Goal: Task Accomplishment & Management: Manage account settings

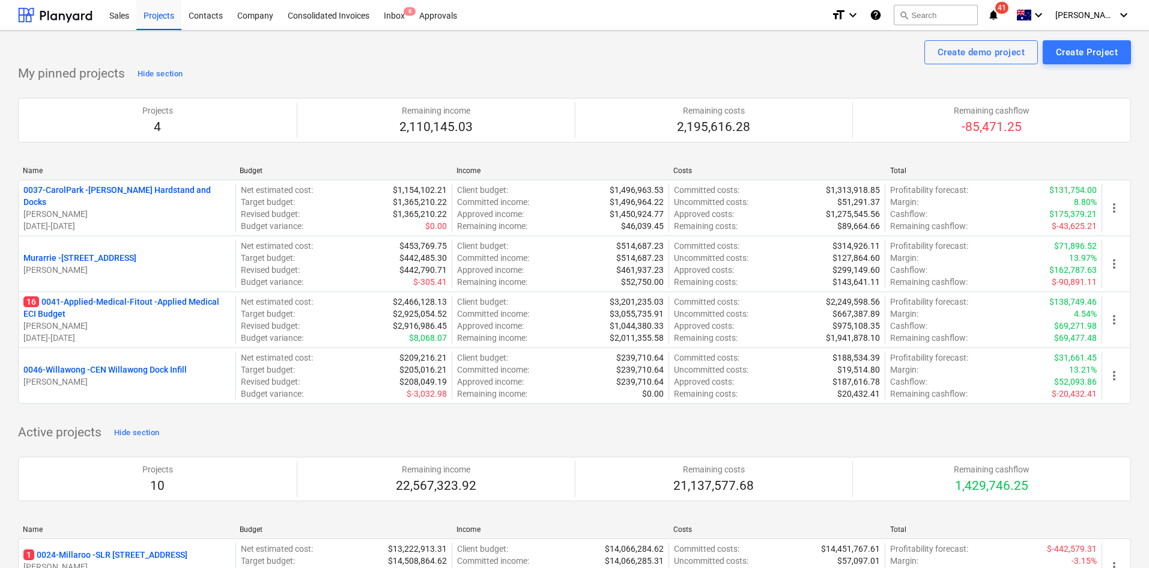
click at [1000, 17] on icon "notifications" at bounding box center [994, 15] width 12 height 14
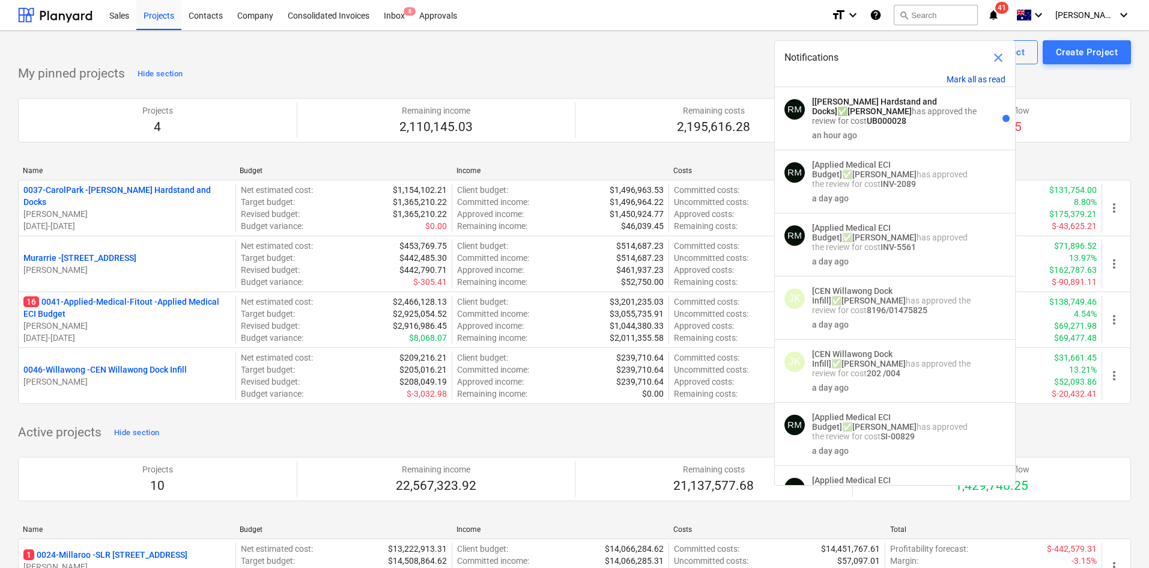
click at [965, 76] on button "Mark all as read" at bounding box center [976, 79] width 59 height 10
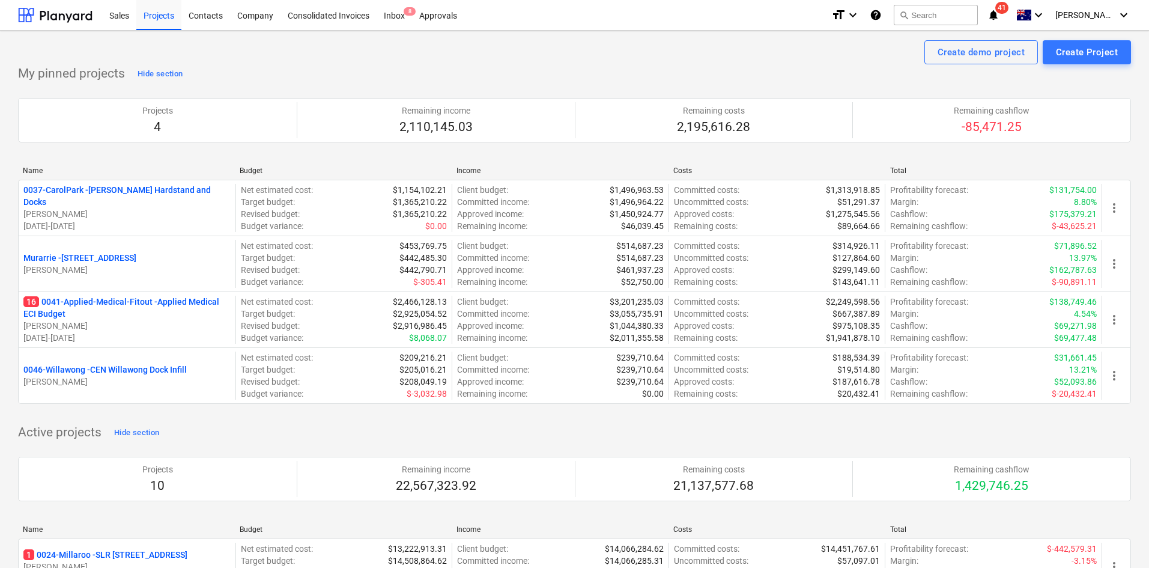
click at [625, 71] on div "My pinned projects Hide section Projects 4 Remaining income 2,110,145.03 Remain…" at bounding box center [574, 241] width 1113 height 354
click at [502, 69] on div "My pinned projects Hide section Projects 4 Remaining income 2,110,145.03 Remain…" at bounding box center [574, 241] width 1113 height 354
click at [518, 64] on div "Create demo project Create Project" at bounding box center [574, 52] width 1113 height 24
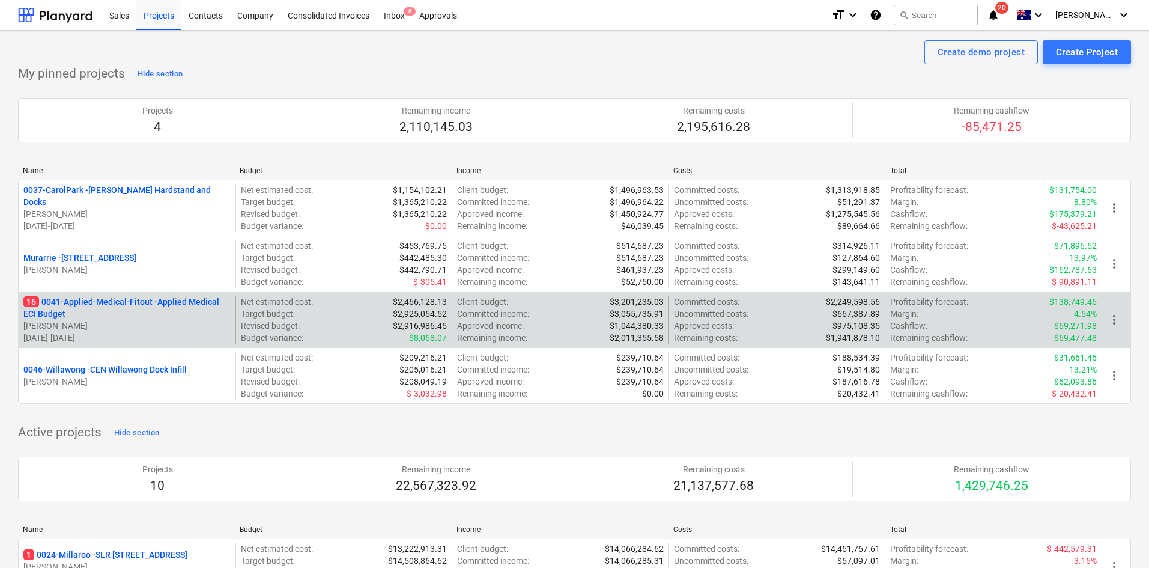
click at [177, 301] on p "16 0041-Applied-Medical-Fitout - Applied Medical ECI Budget" at bounding box center [126, 308] width 207 height 24
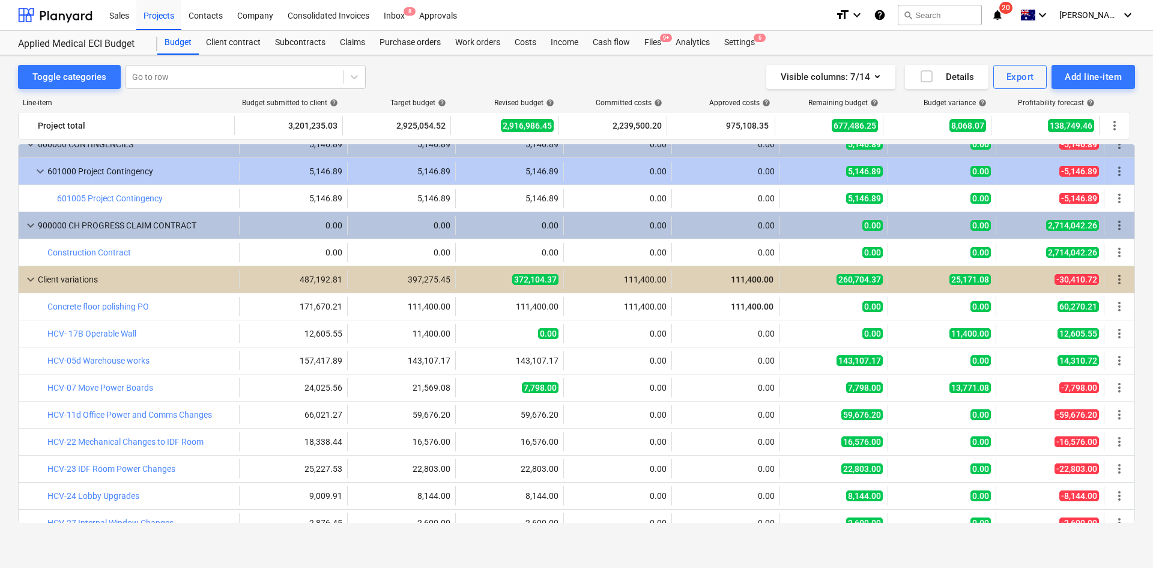
scroll to position [2541, 0]
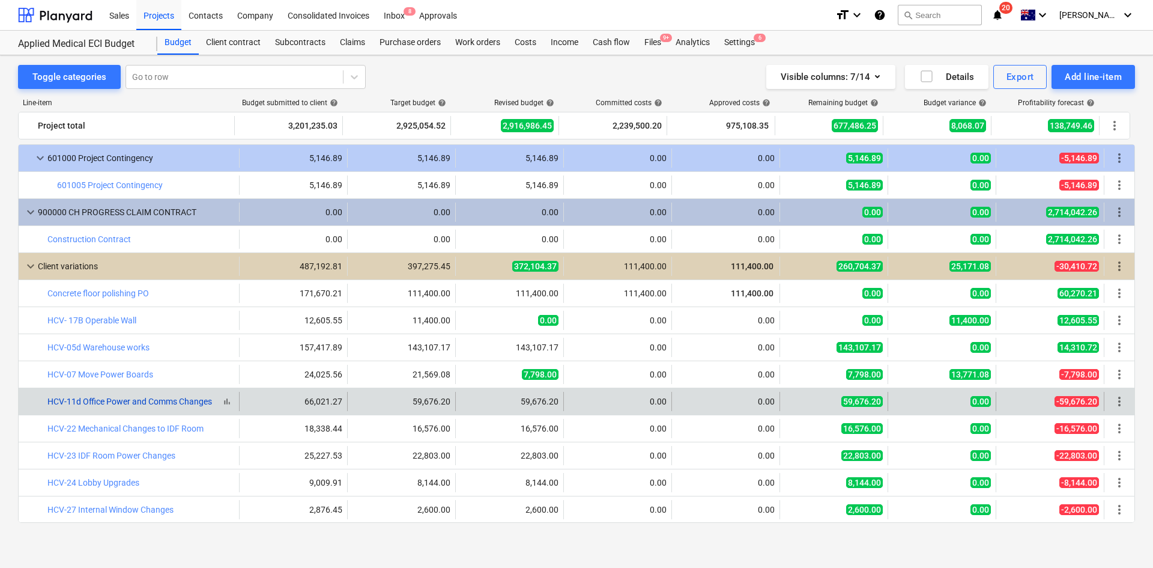
click at [194, 404] on link "HCV-11d Office Power and Comms Changes" at bounding box center [129, 401] width 165 height 10
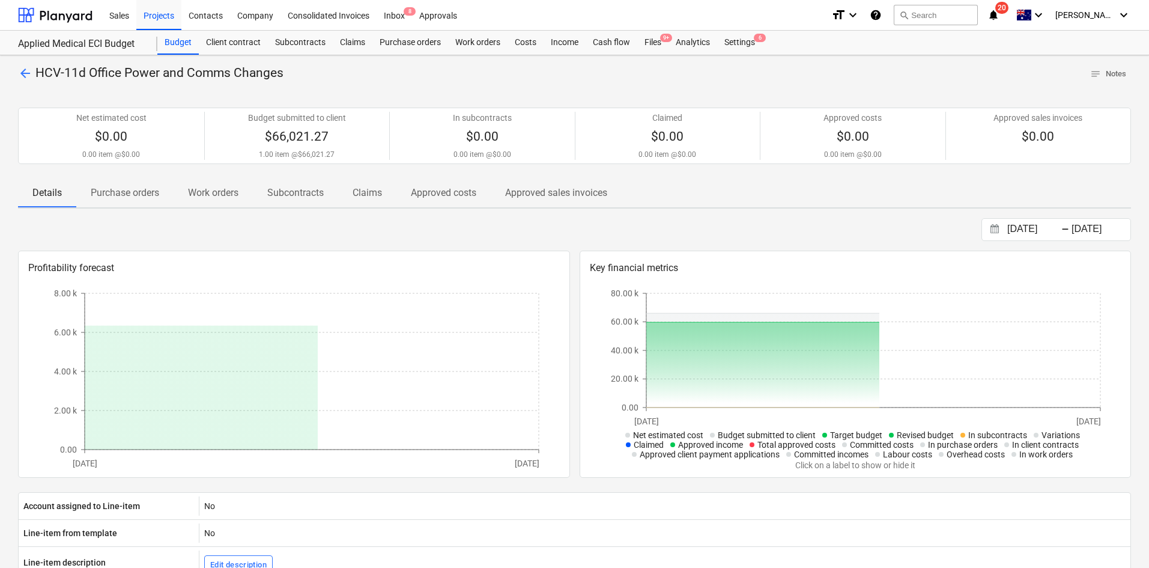
drag, startPoint x: 37, startPoint y: 70, endPoint x: 33, endPoint y: 77, distance: 8.1
click at [37, 73] on span "HCV-11d Office Power and Comms Changes" at bounding box center [159, 72] width 248 height 14
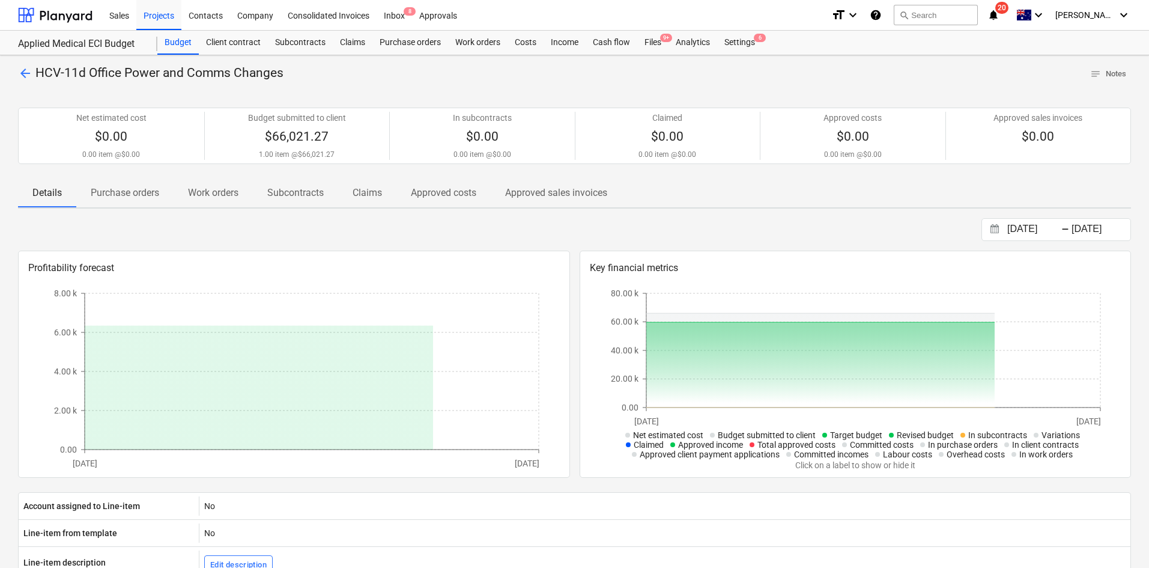
click at [28, 78] on span "arrow_back" at bounding box center [25, 73] width 14 height 14
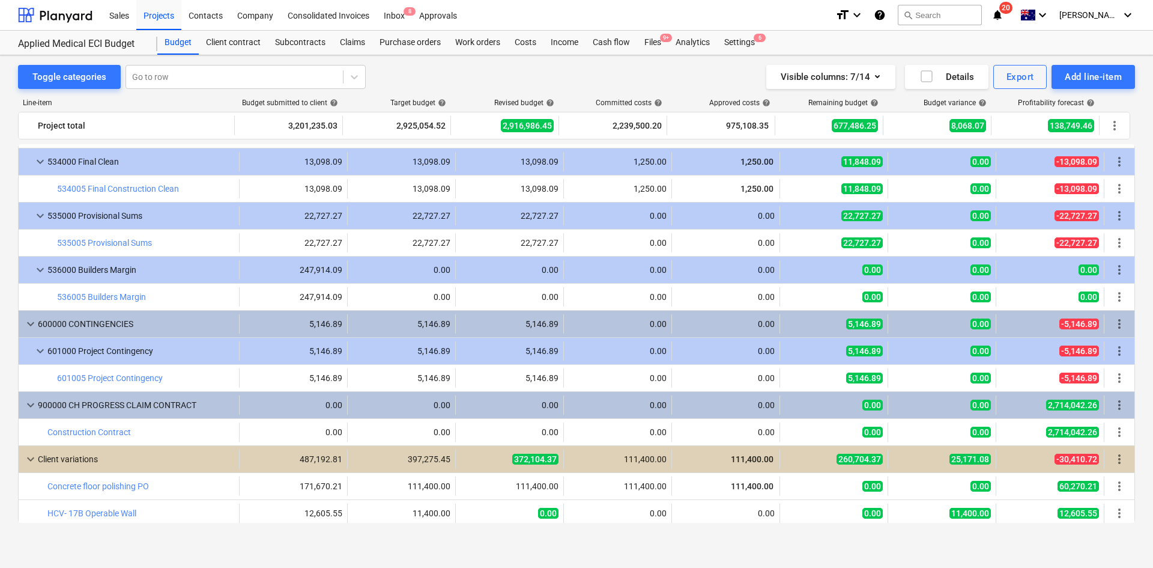
scroll to position [2181, 0]
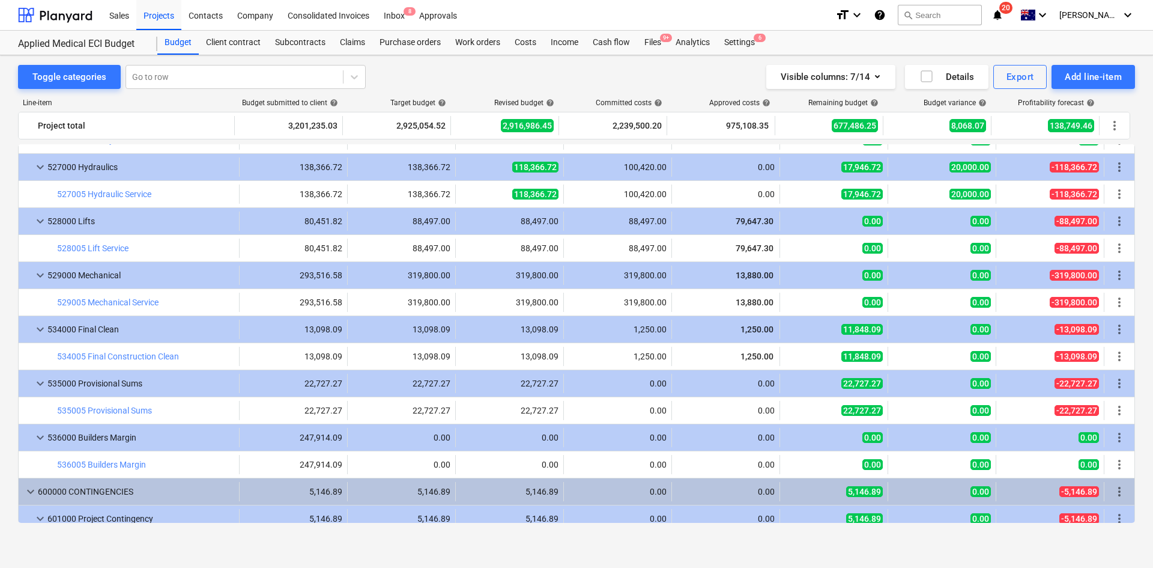
click at [676, 548] on div "Toggle categories Go to row Visible columns : 7/14 Details Export Add line-item…" at bounding box center [576, 311] width 1153 height 512
click at [658, 44] on div "Files 9+" at bounding box center [652, 43] width 31 height 24
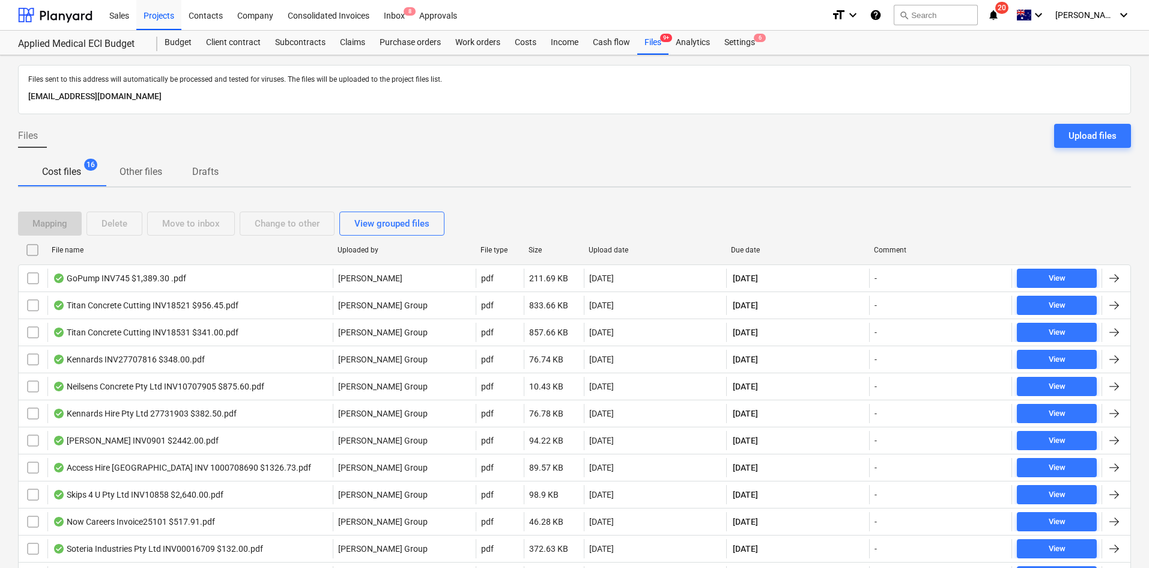
click at [768, 242] on div "Due date" at bounding box center [797, 249] width 143 height 19
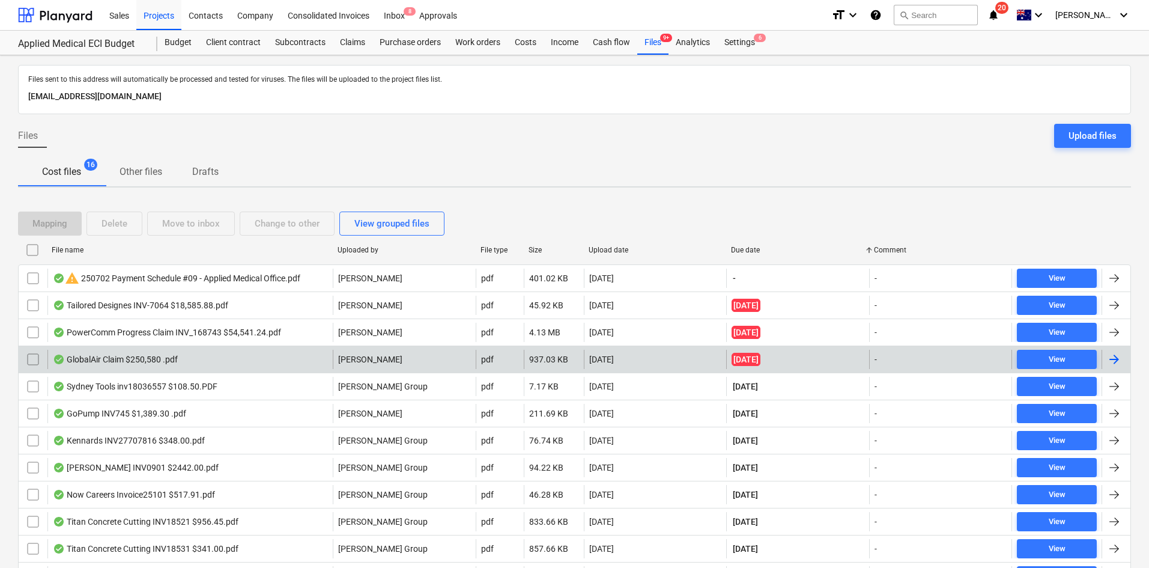
click at [130, 357] on div "GlobalAir Claim $250,580 .pdf" at bounding box center [115, 359] width 125 height 10
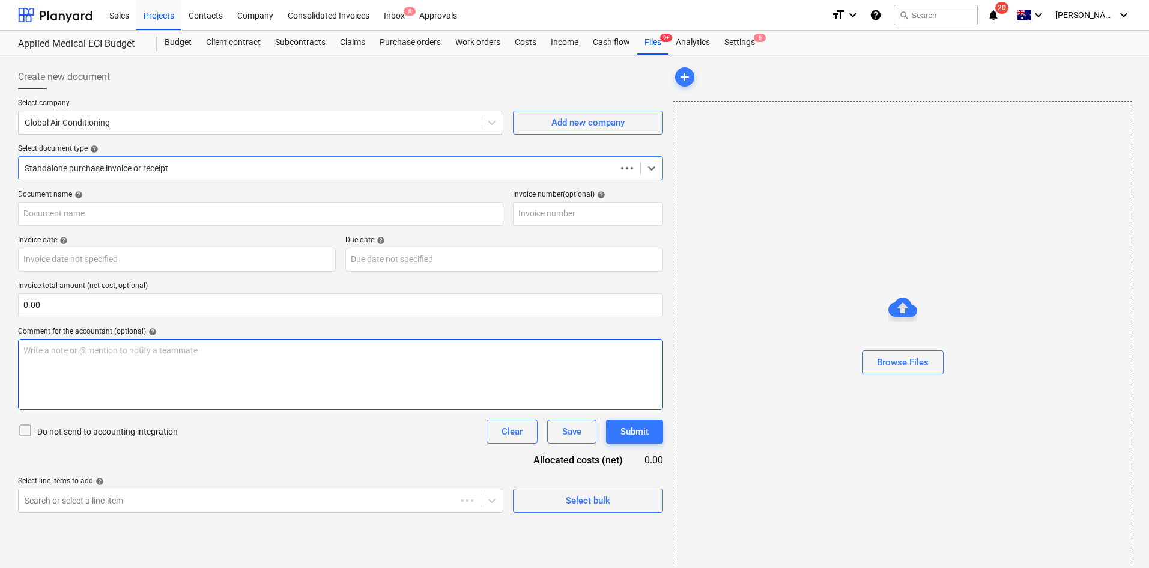
type input "144165-2"
type input "25 Jul 2025"
type input "10 Aug 2025"
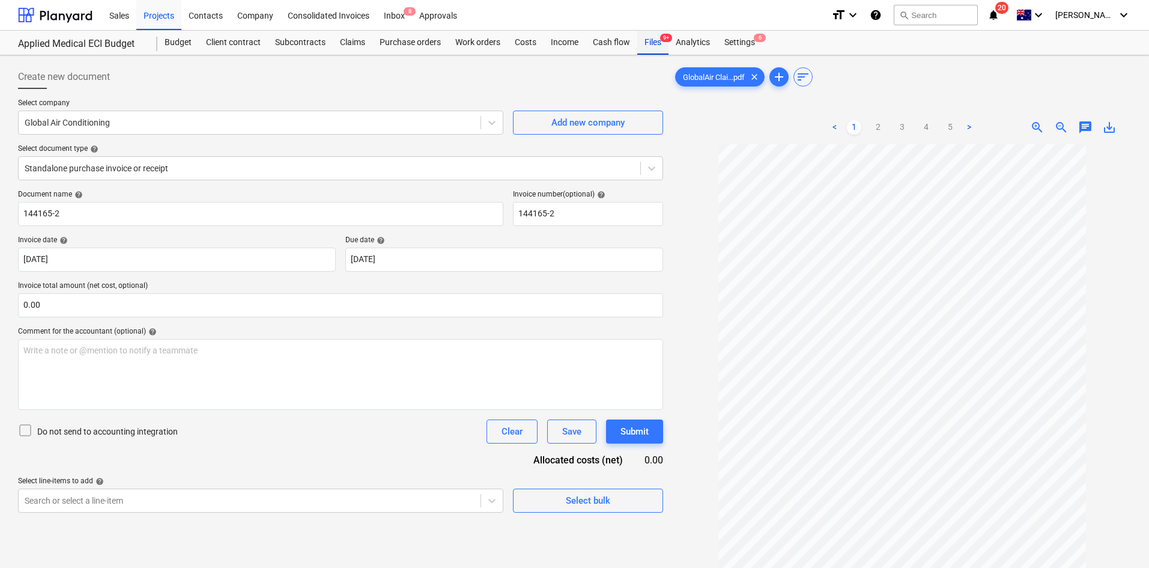
click at [661, 43] on div "Files 9+" at bounding box center [652, 43] width 31 height 24
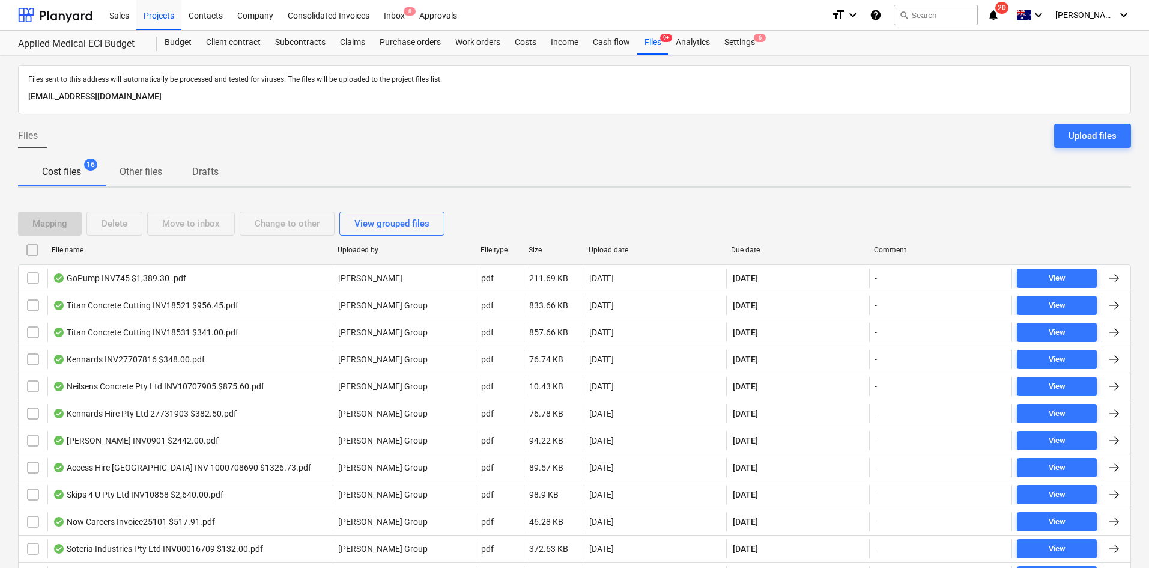
click at [751, 246] on div "Due date" at bounding box center [797, 250] width 133 height 8
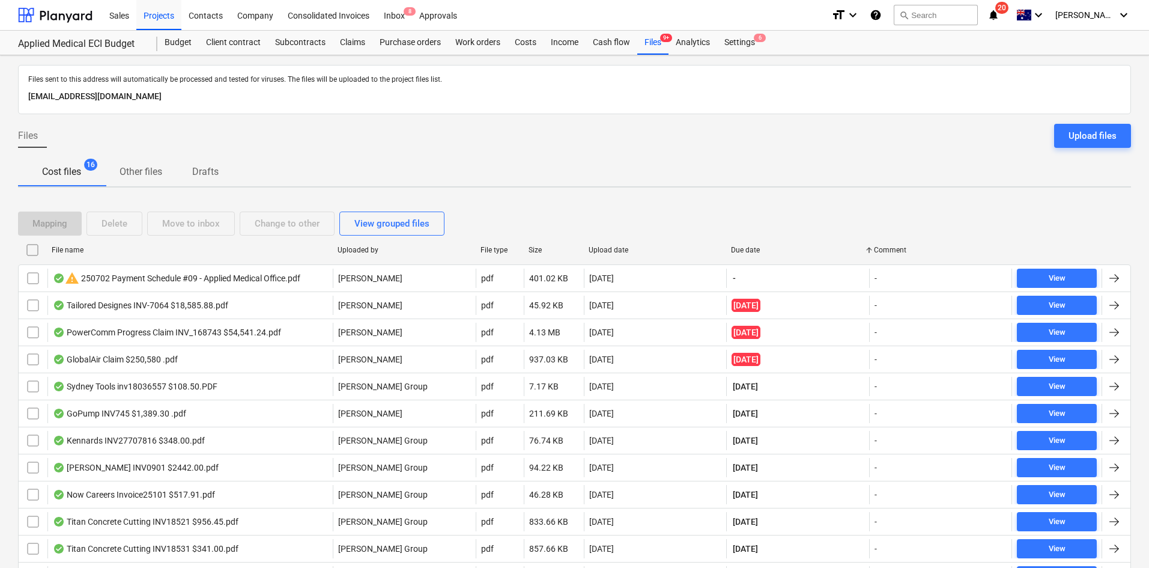
click at [303, 177] on div "Cost files 16 Other files Drafts" at bounding box center [574, 171] width 1113 height 29
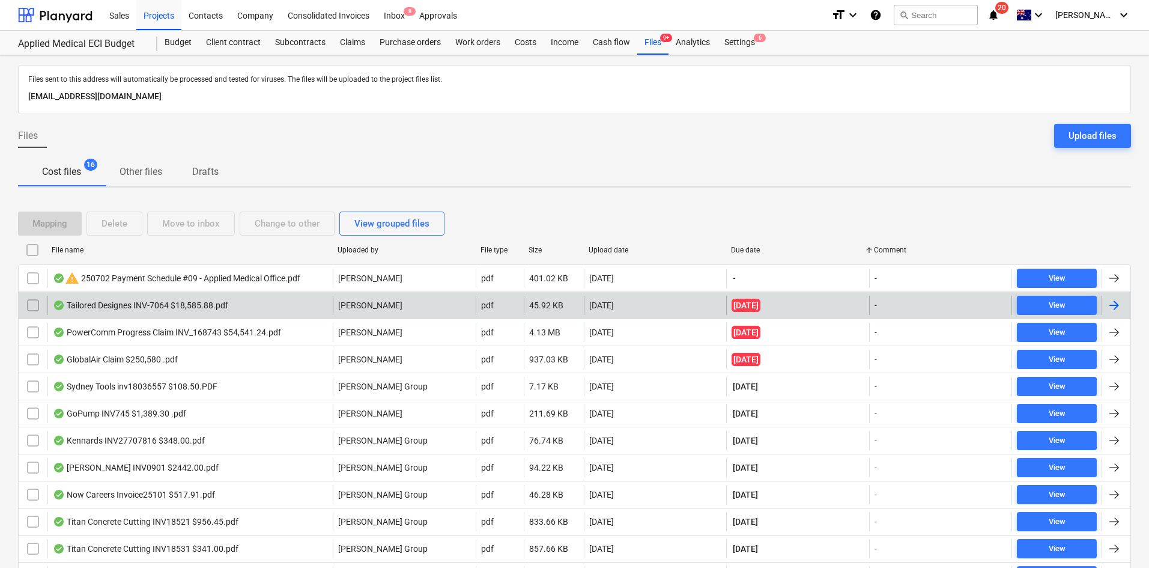
click at [202, 305] on div "Tailored Designes INV-7064 $18,585.88.pdf" at bounding box center [140, 305] width 175 height 10
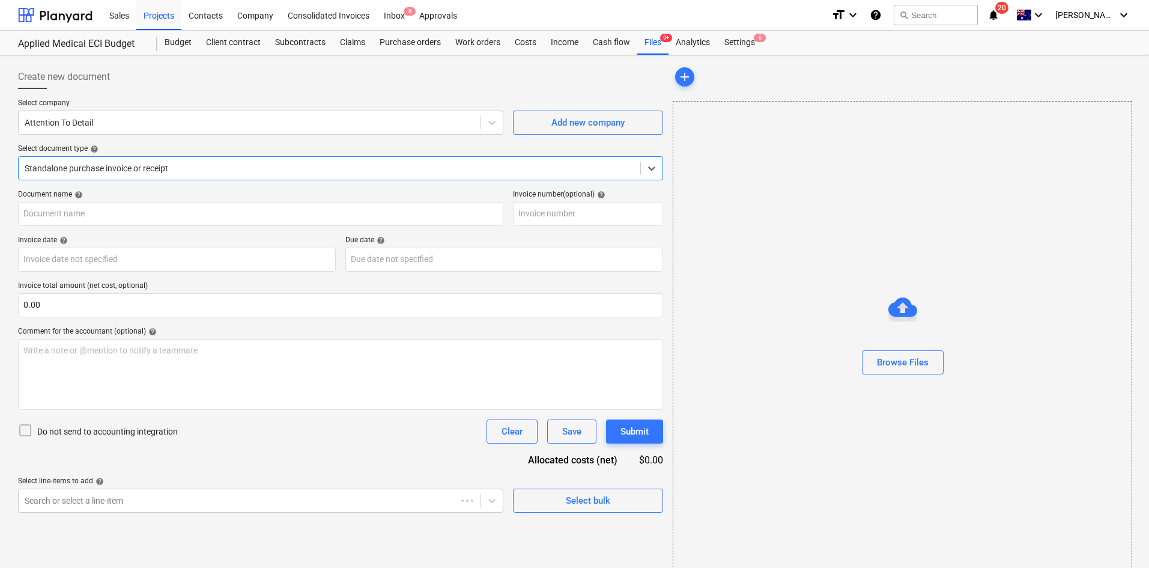
type input "INV-7064"
type input "23 Jul 2025"
type input "30 Jul 2025"
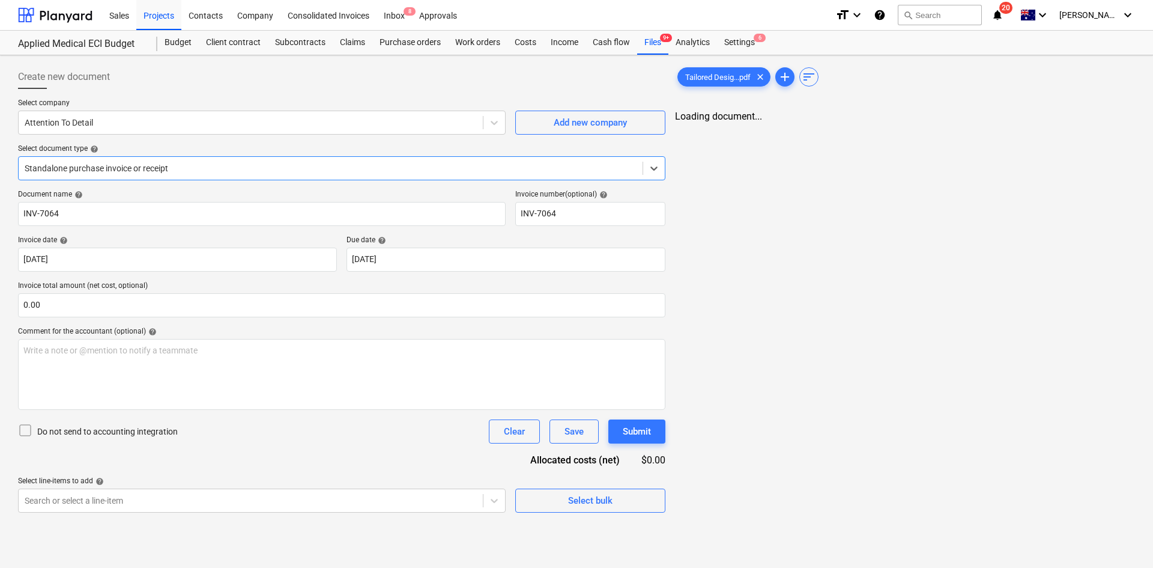
click at [261, 79] on div "Create new document" at bounding box center [342, 77] width 648 height 24
click at [199, 43] on div "Client contract" at bounding box center [233, 43] width 69 height 24
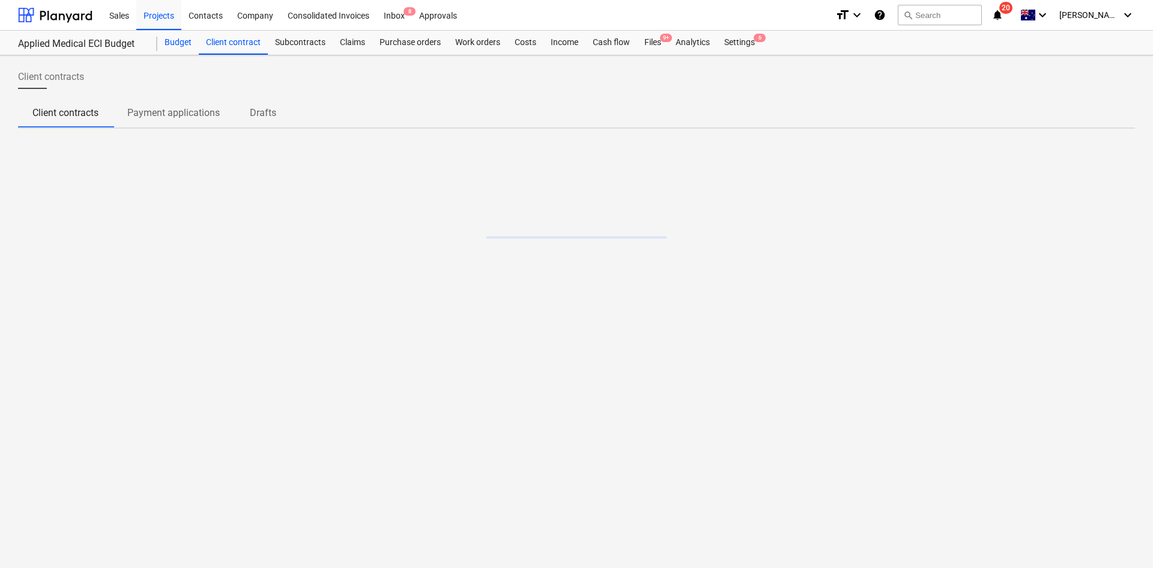
click at [186, 42] on div "Budget" at bounding box center [177, 43] width 41 height 24
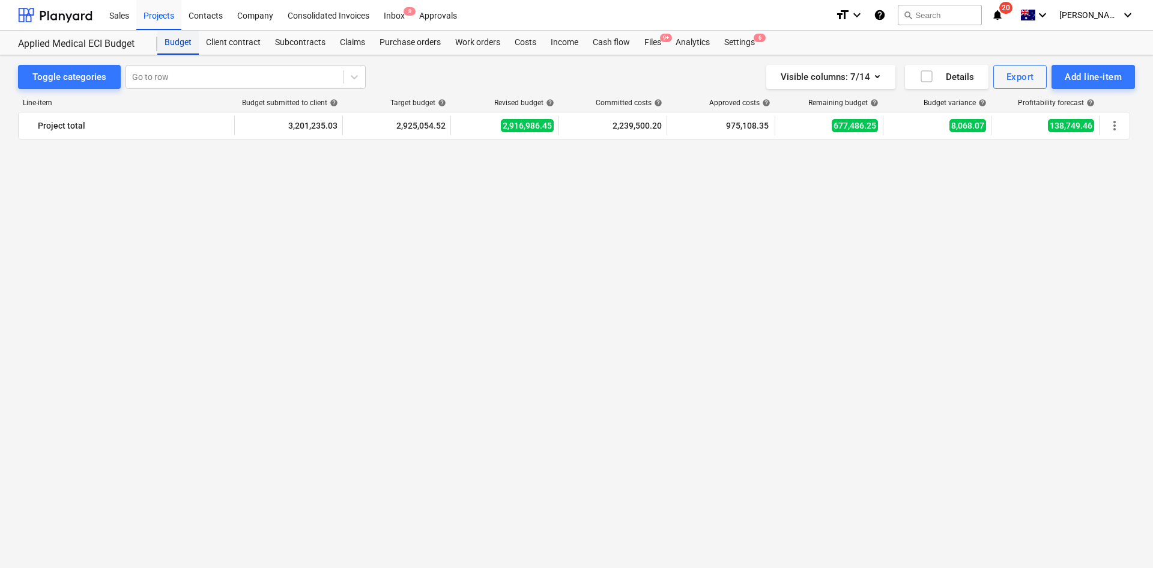
scroll to position [2181, 0]
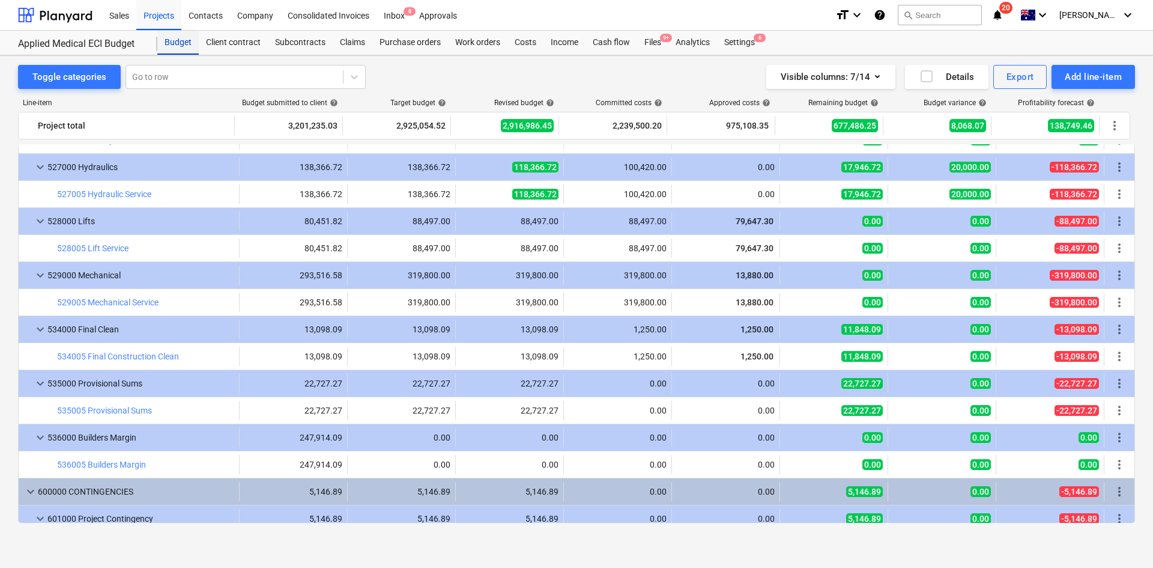
click at [186, 42] on div "Budget" at bounding box center [177, 43] width 41 height 24
click at [164, 19] on div "Projects" at bounding box center [158, 14] width 45 height 31
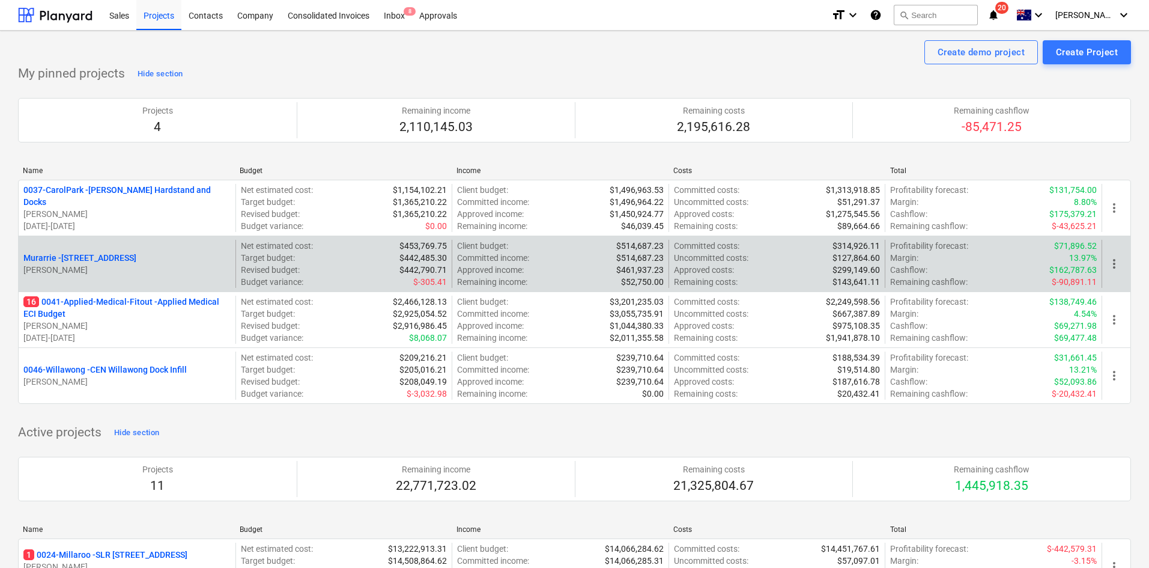
click at [119, 255] on p "Murarrie - 286 Queensport rd Murrarie" at bounding box center [79, 258] width 113 height 12
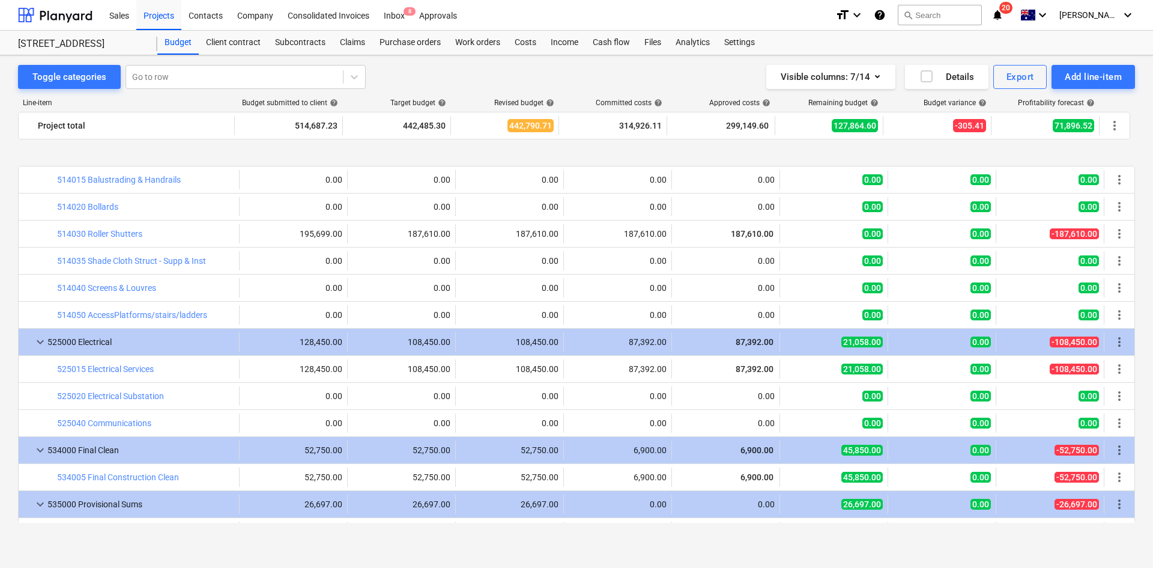
scroll to position [1682, 0]
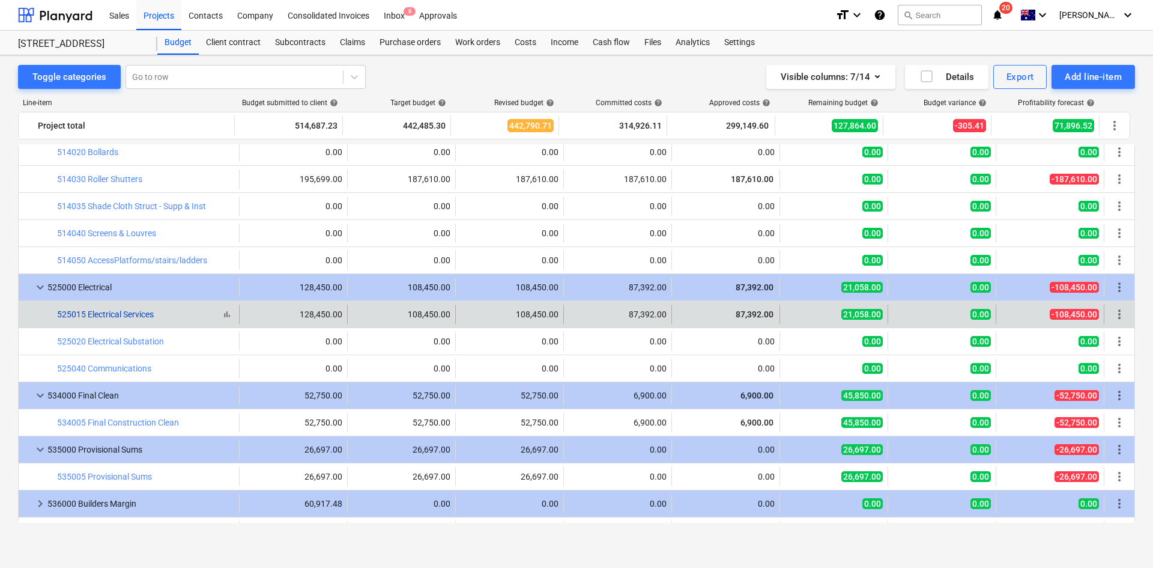
click at [127, 315] on link "525015 Electrical Services" at bounding box center [105, 314] width 97 height 10
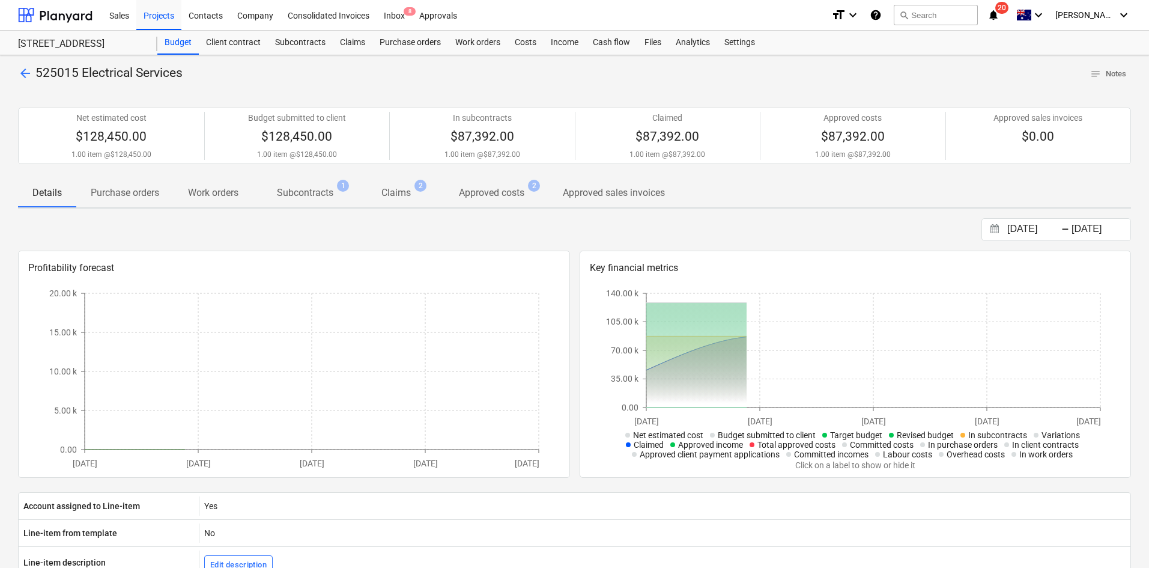
click at [282, 193] on p "Subcontracts" at bounding box center [305, 193] width 56 height 14
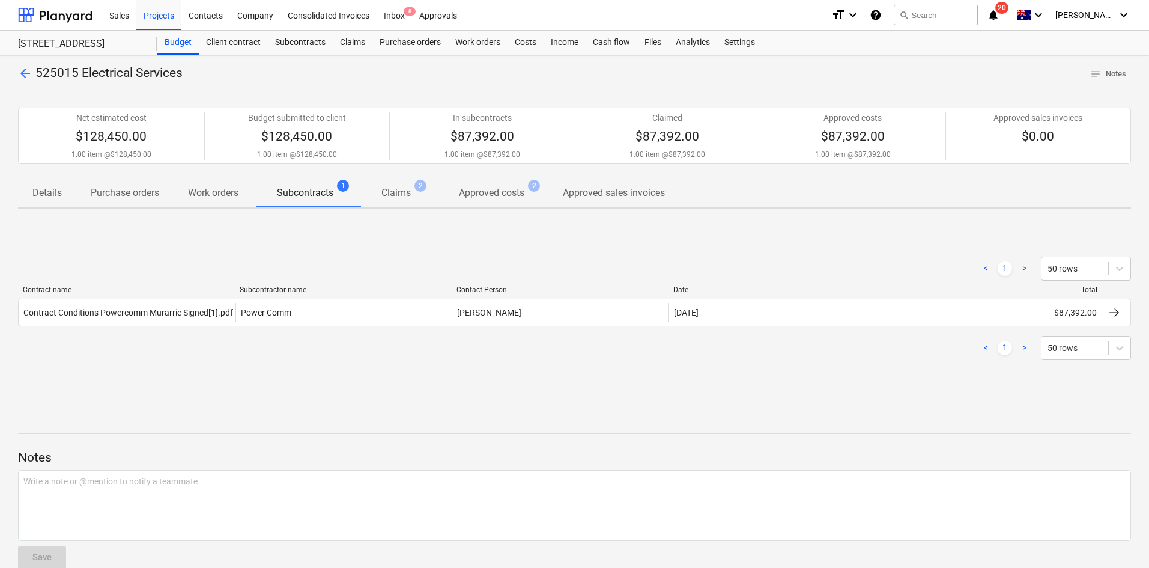
click at [408, 186] on p "Claims" at bounding box center [395, 193] width 29 height 14
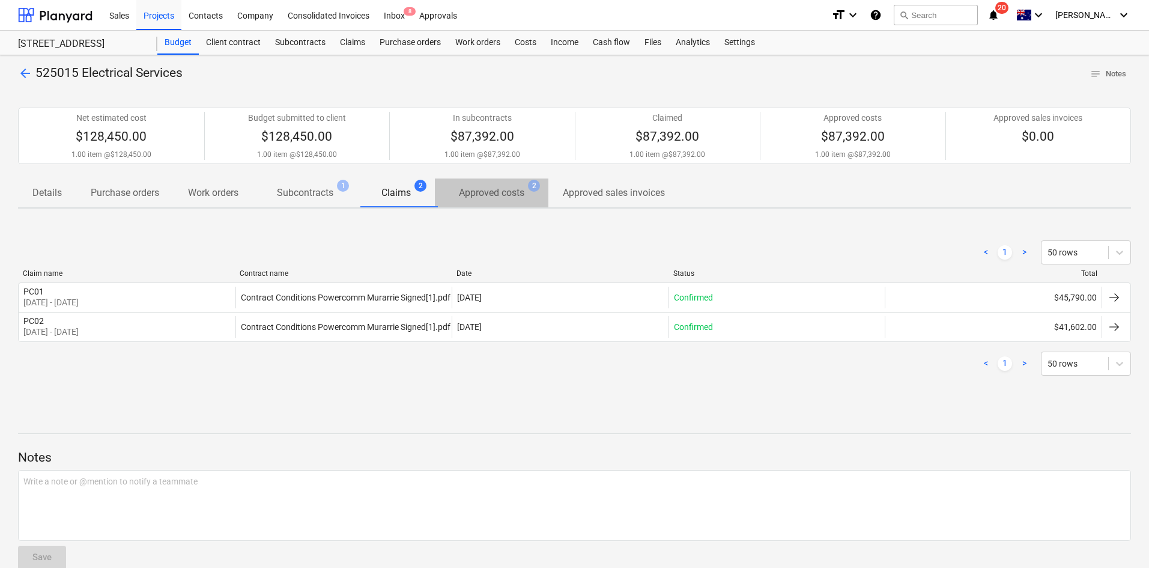
click at [505, 190] on p "Approved costs" at bounding box center [491, 193] width 65 height 14
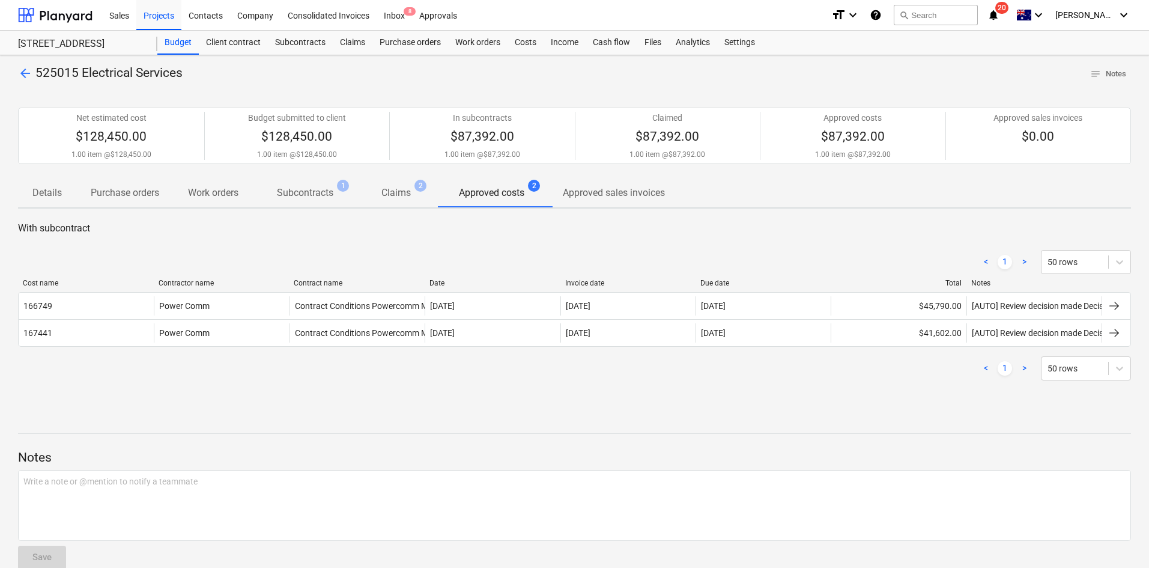
click at [429, 193] on span "Claims 2" at bounding box center [395, 192] width 77 height 22
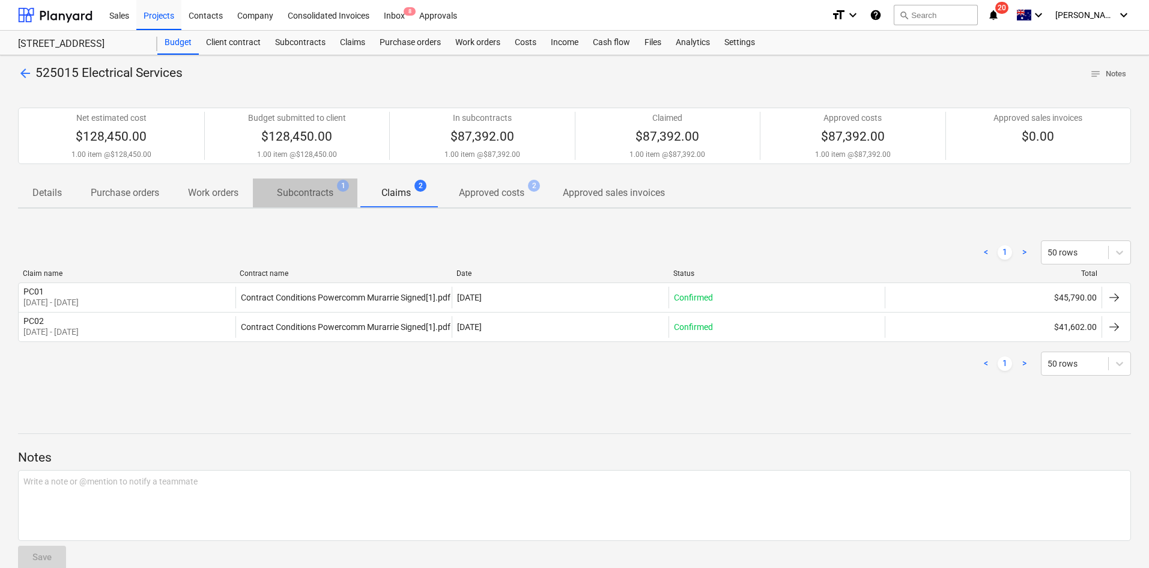
click at [305, 194] on p "Subcontracts" at bounding box center [305, 193] width 56 height 14
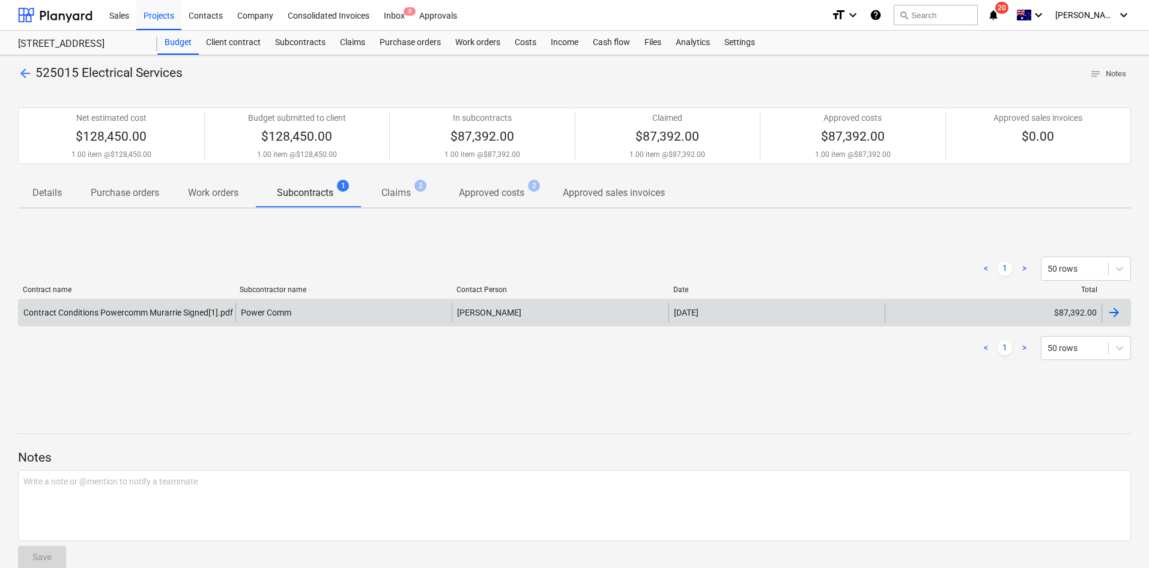
click at [745, 312] on div "14 Feb 2025" at bounding box center [777, 312] width 217 height 19
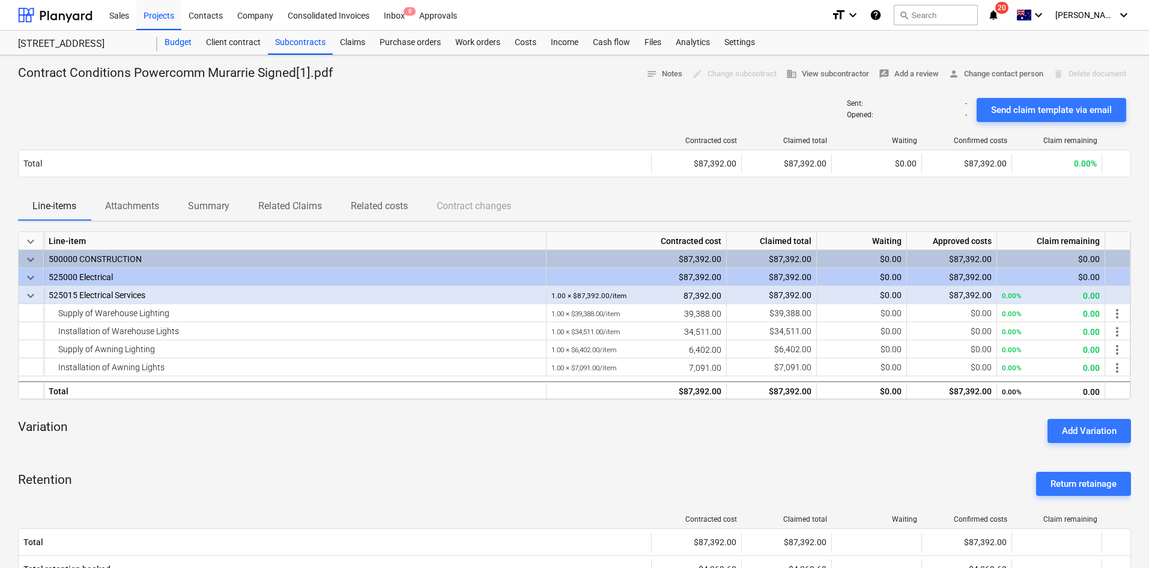
click at [170, 40] on div "Budget" at bounding box center [177, 43] width 41 height 24
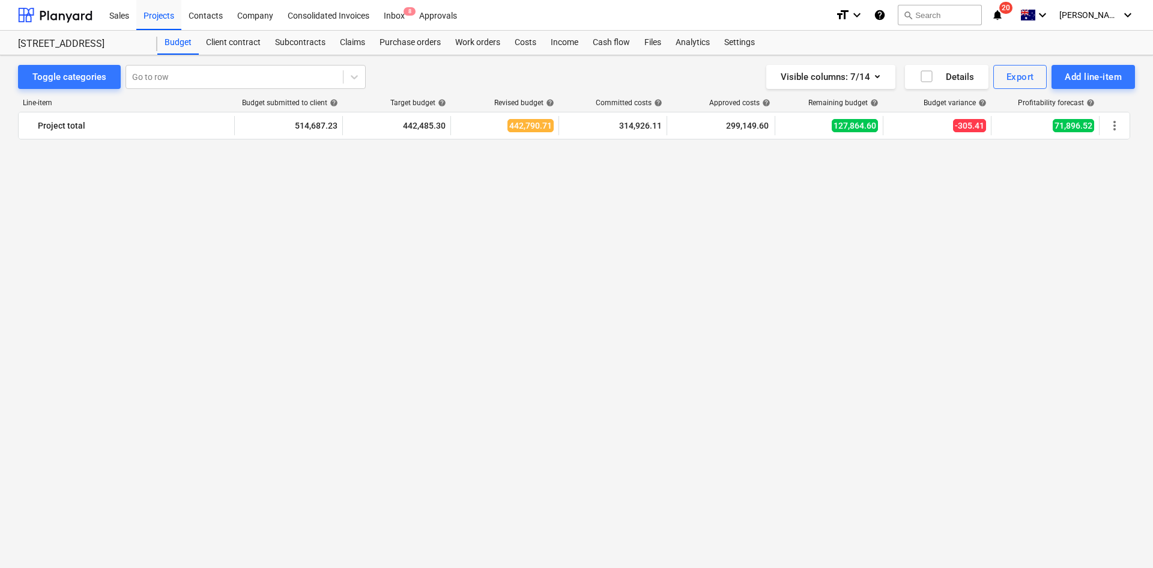
scroll to position [1682, 0]
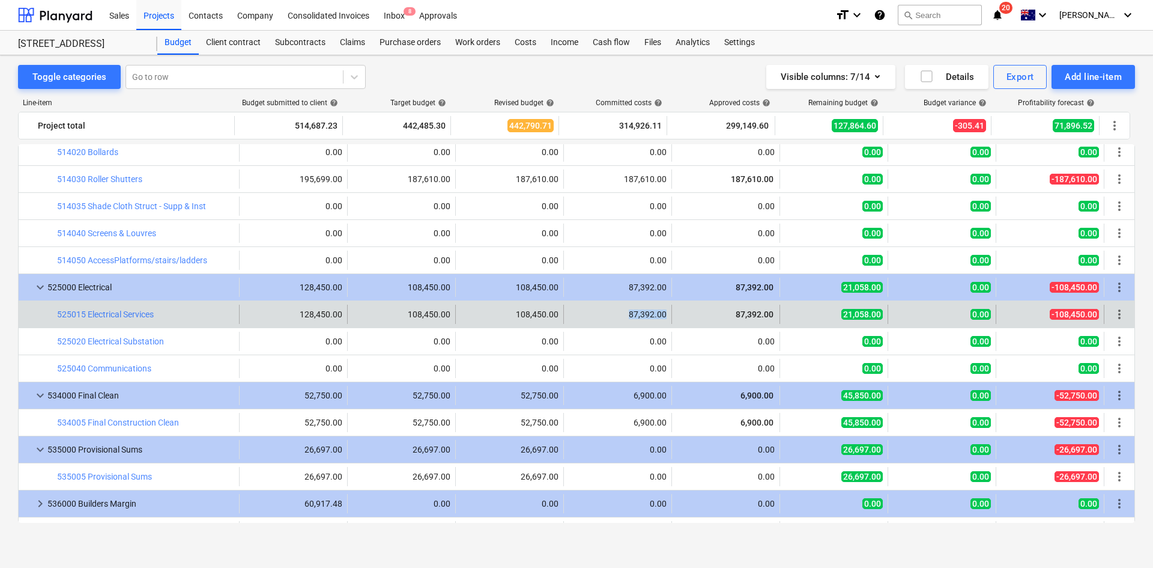
drag, startPoint x: 626, startPoint y: 311, endPoint x: 664, endPoint y: 313, distance: 37.9
click at [664, 313] on div "87,392.00" at bounding box center [618, 314] width 108 height 19
copy div "87,392.00"
click at [464, 315] on span "edit" at bounding box center [468, 314] width 10 height 10
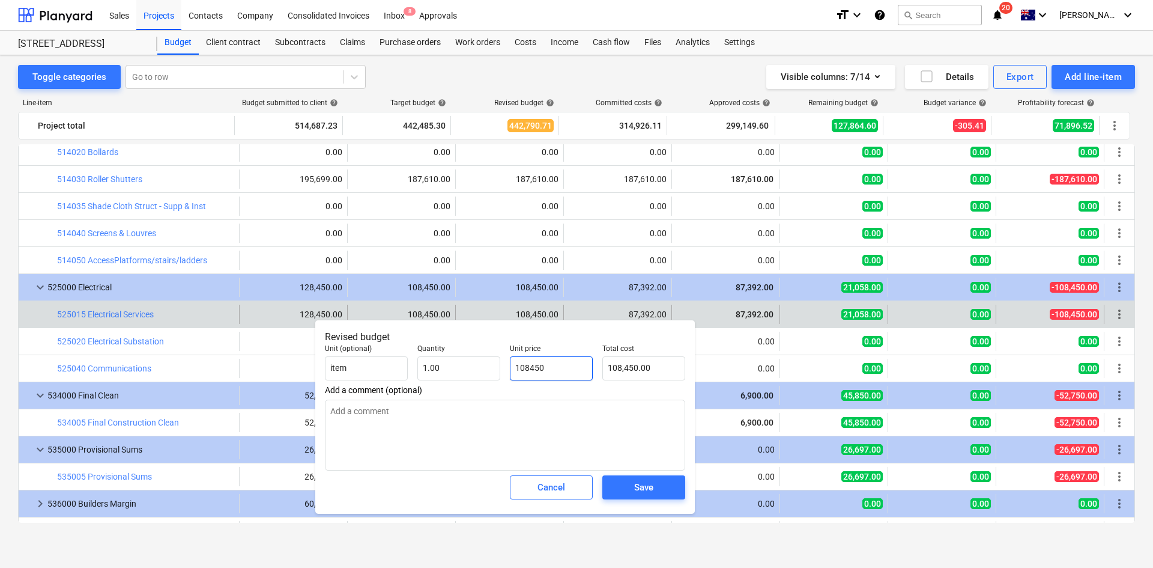
drag, startPoint x: 564, startPoint y: 368, endPoint x: 509, endPoint y: 368, distance: 55.3
click at [509, 368] on div "Unit price 108450" at bounding box center [551, 362] width 93 height 46
paste input "87,392.0"
type input "87,392.00"
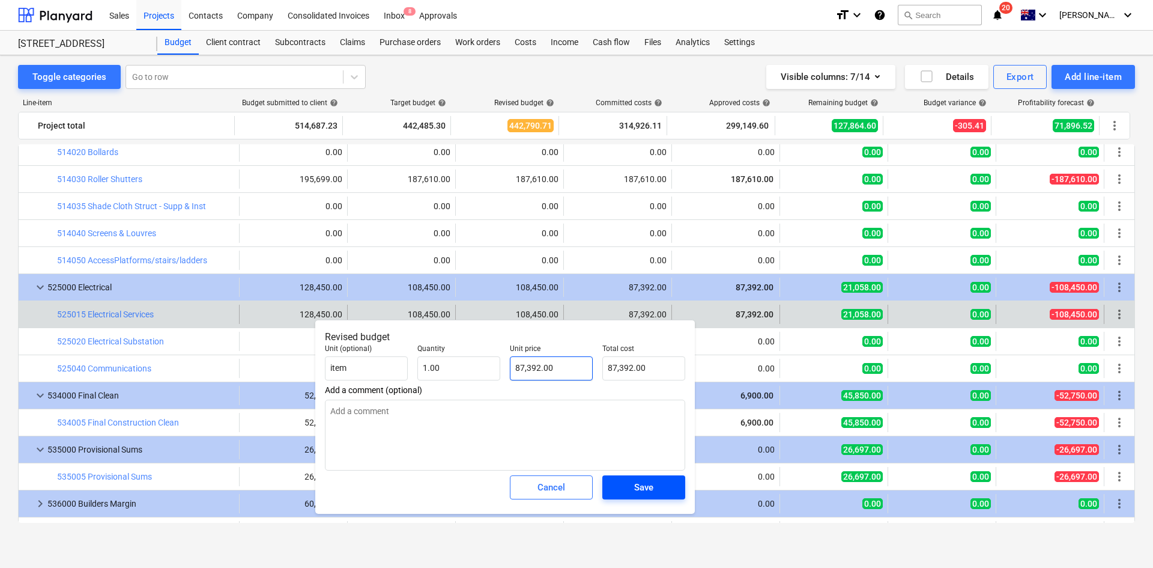
type input "87,392.00"
click at [656, 488] on span "Save" at bounding box center [644, 487] width 54 height 16
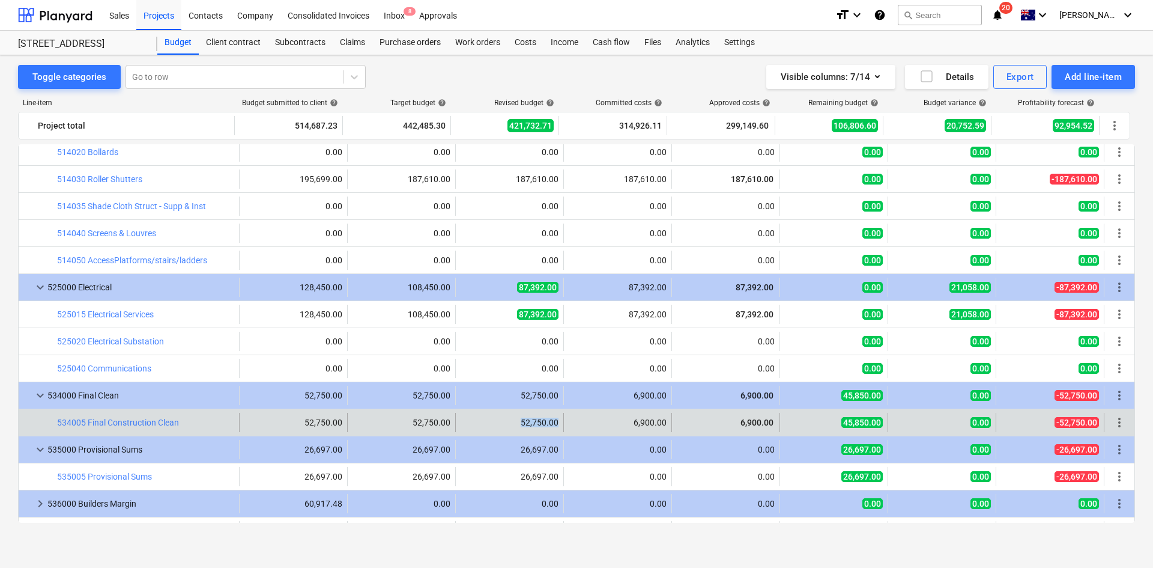
drag, startPoint x: 518, startPoint y: 422, endPoint x: 556, endPoint y: 422, distance: 37.2
click at [556, 422] on div "edit 52,750.00" at bounding box center [510, 422] width 108 height 19
copy div "52,750.00"
click at [700, 423] on div "6,900.00" at bounding box center [726, 422] width 98 height 12
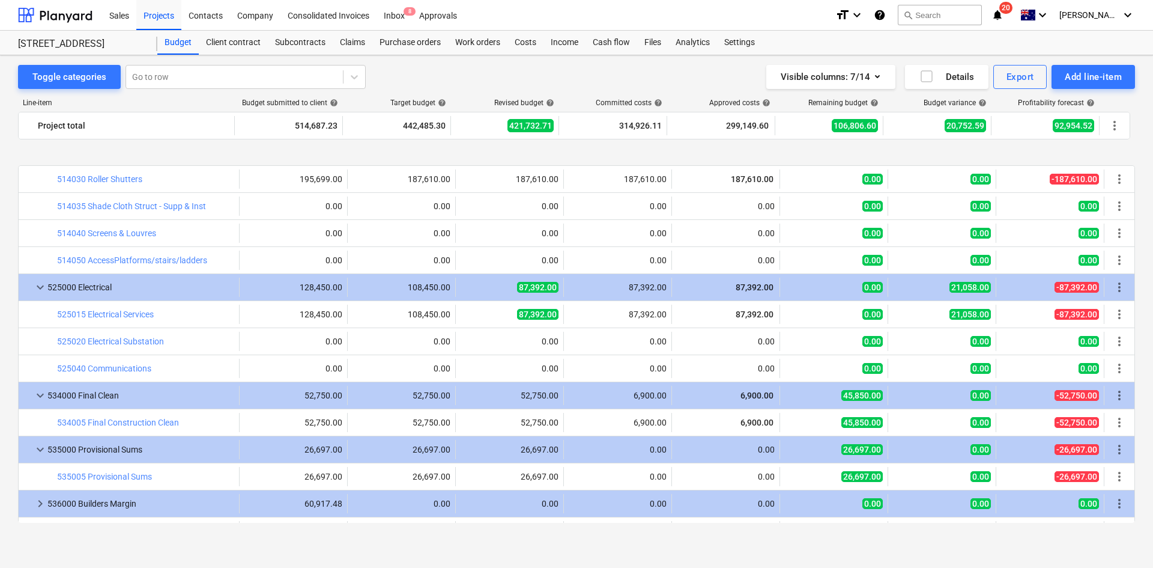
scroll to position [1784, 0]
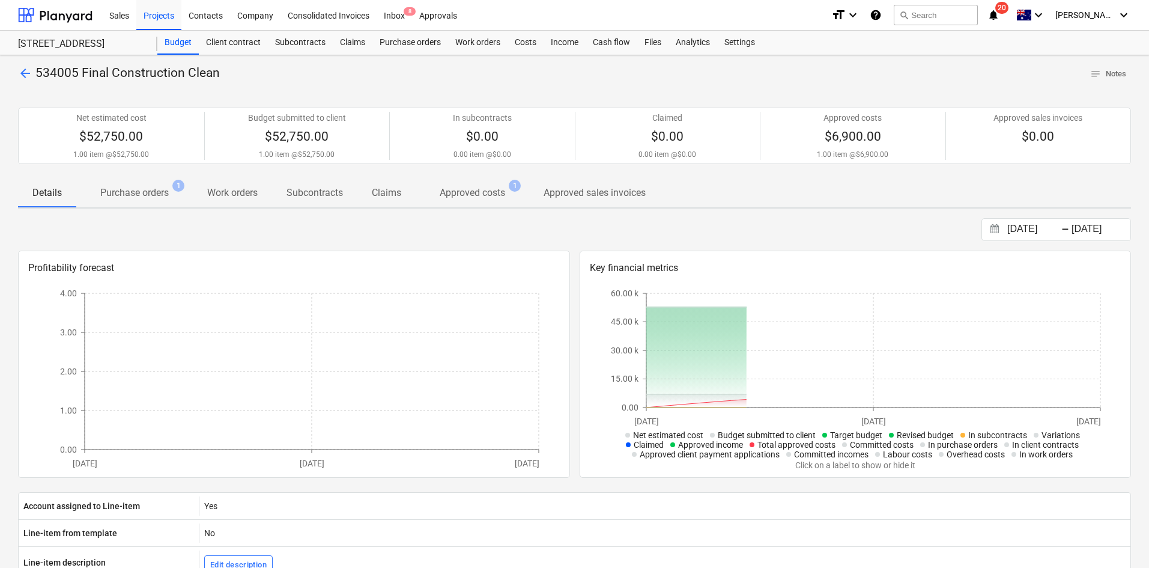
click at [135, 190] on p "Purchase orders" at bounding box center [134, 193] width 68 height 14
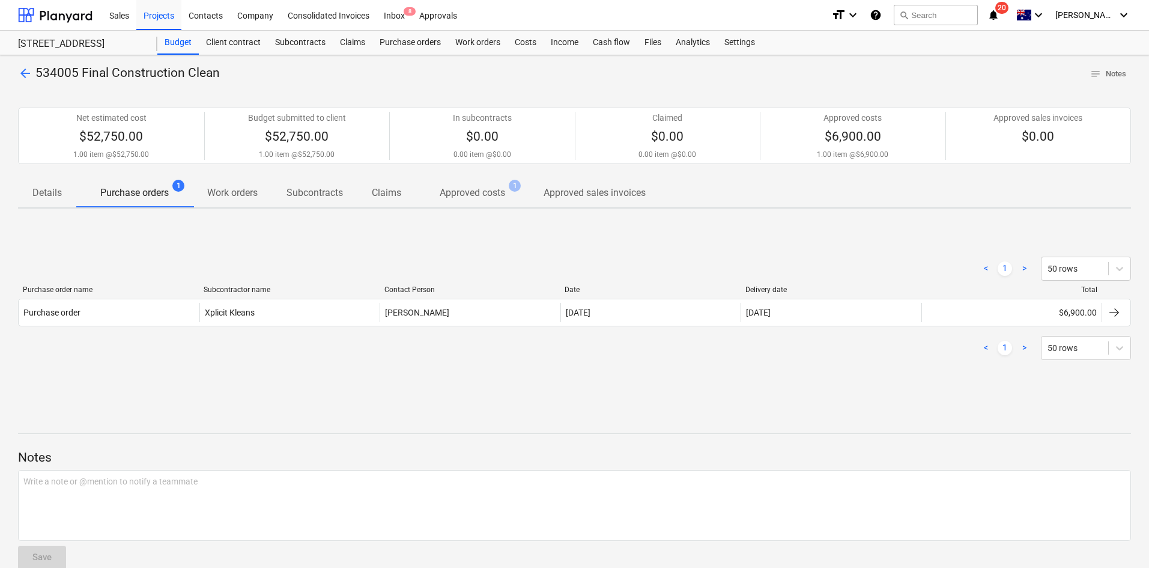
click at [500, 191] on p "Approved costs" at bounding box center [472, 193] width 65 height 14
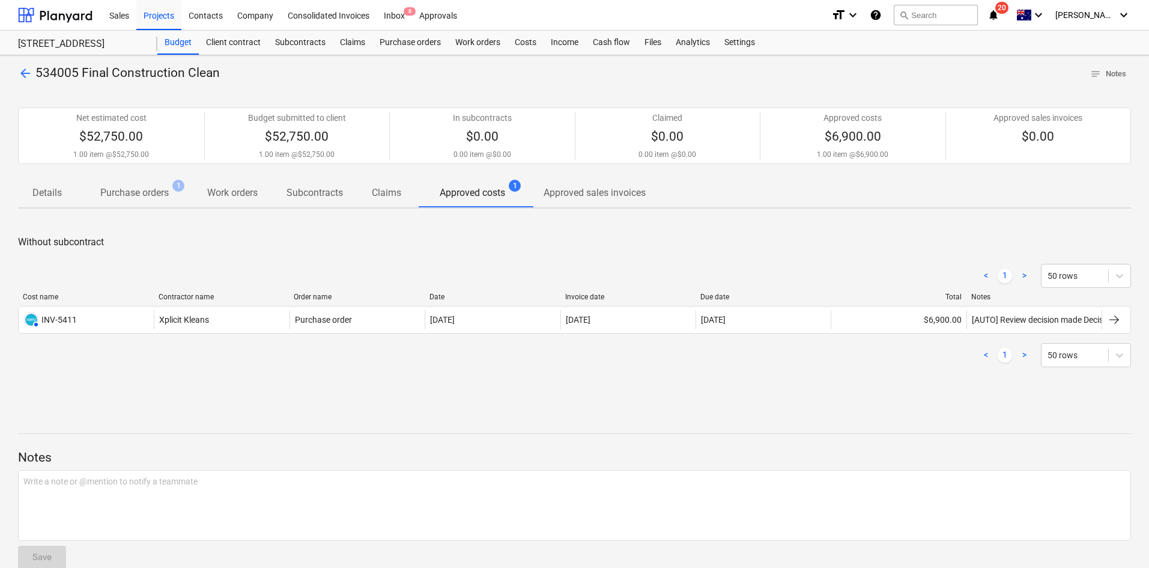
click at [126, 190] on p "Purchase orders" at bounding box center [134, 193] width 68 height 14
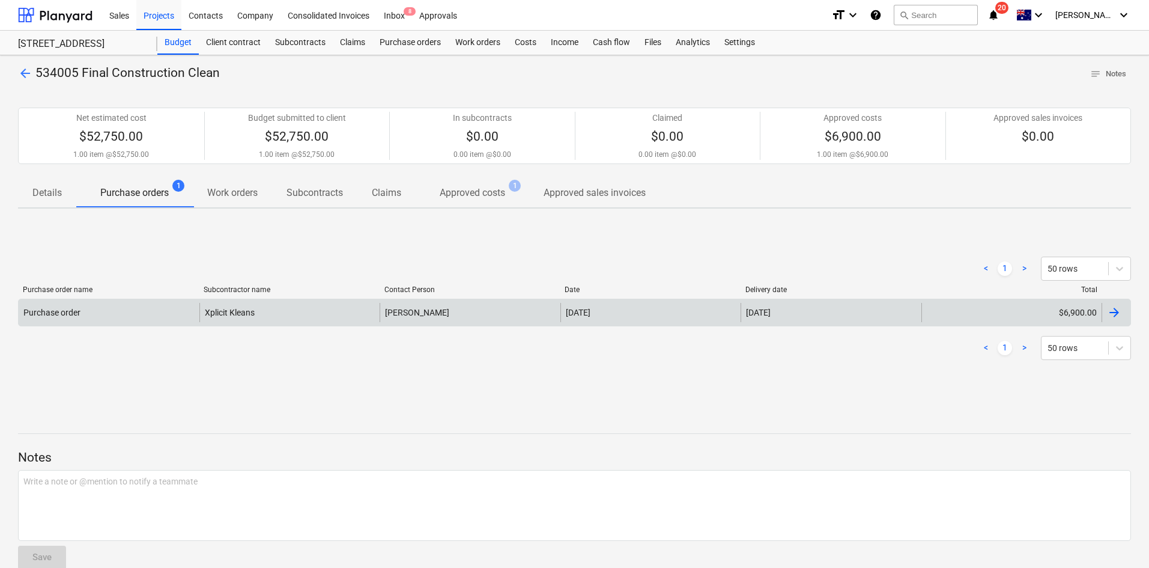
click at [506, 316] on div "[PERSON_NAME]" at bounding box center [470, 312] width 181 height 19
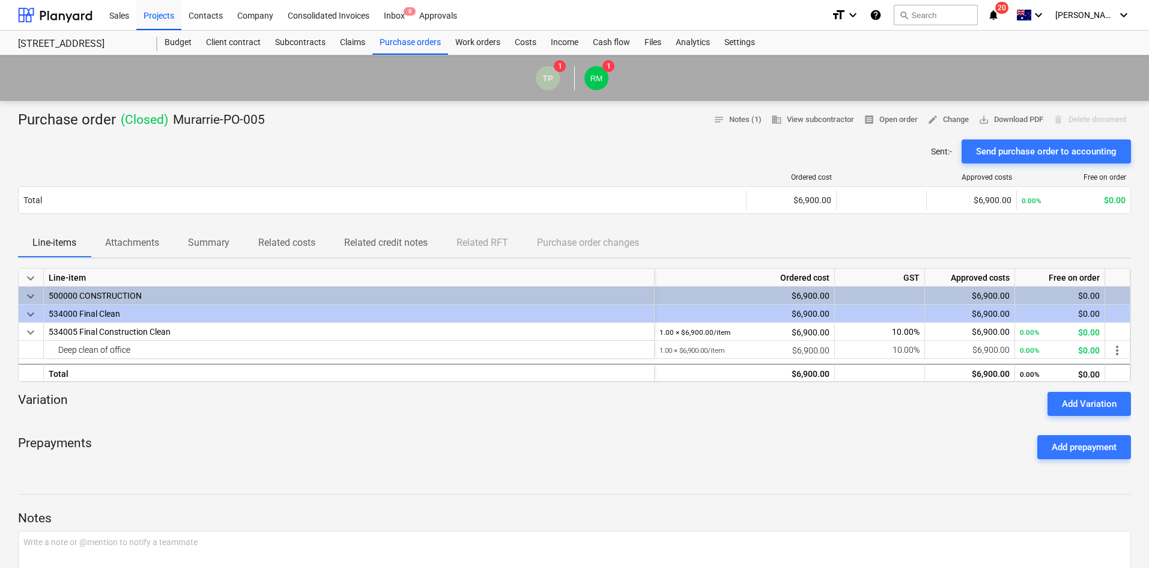
click at [144, 257] on div "Line-items Attachments Summary Related costs Related credit notes Related RFT P…" at bounding box center [574, 243] width 1113 height 30
click at [145, 243] on p "Attachments" at bounding box center [132, 242] width 54 height 14
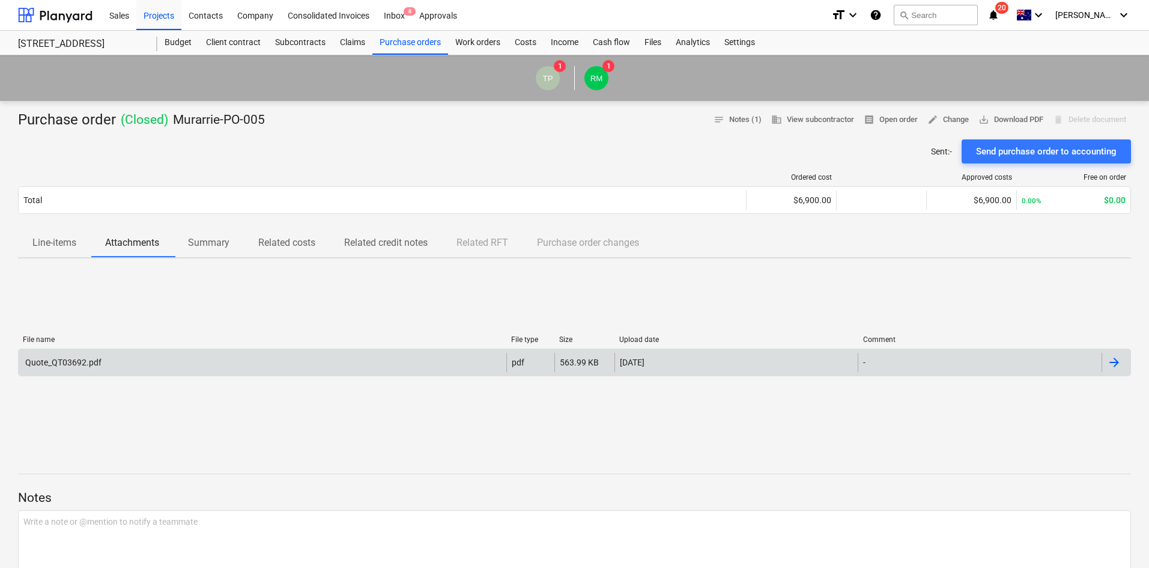
click at [216, 366] on div "Quote_QT03692.pdf" at bounding box center [263, 362] width 488 height 19
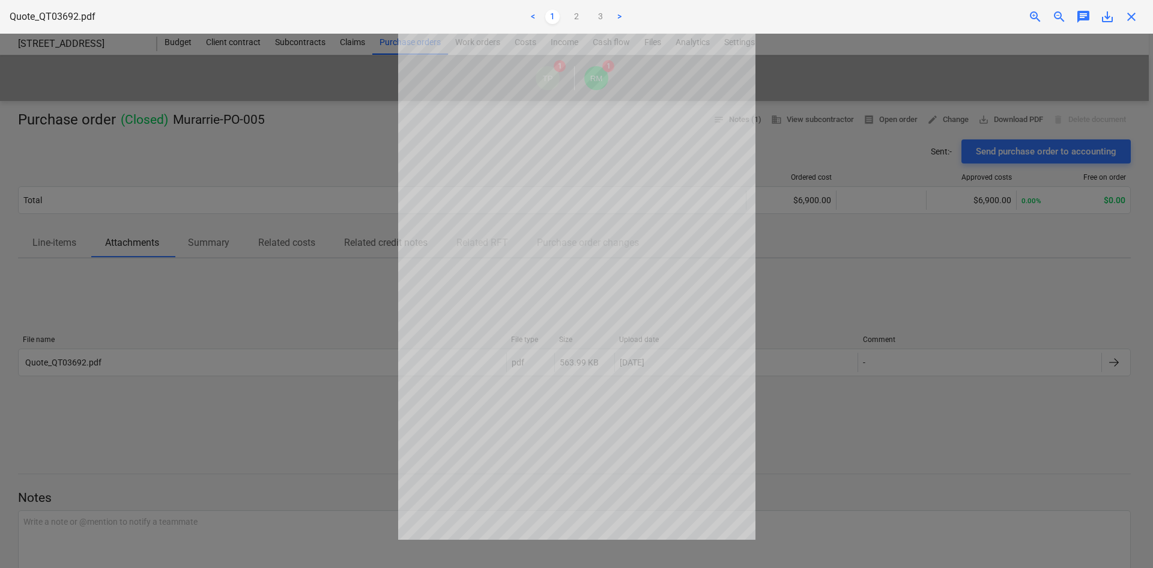
click at [1137, 20] on span "close" at bounding box center [1131, 17] width 14 height 14
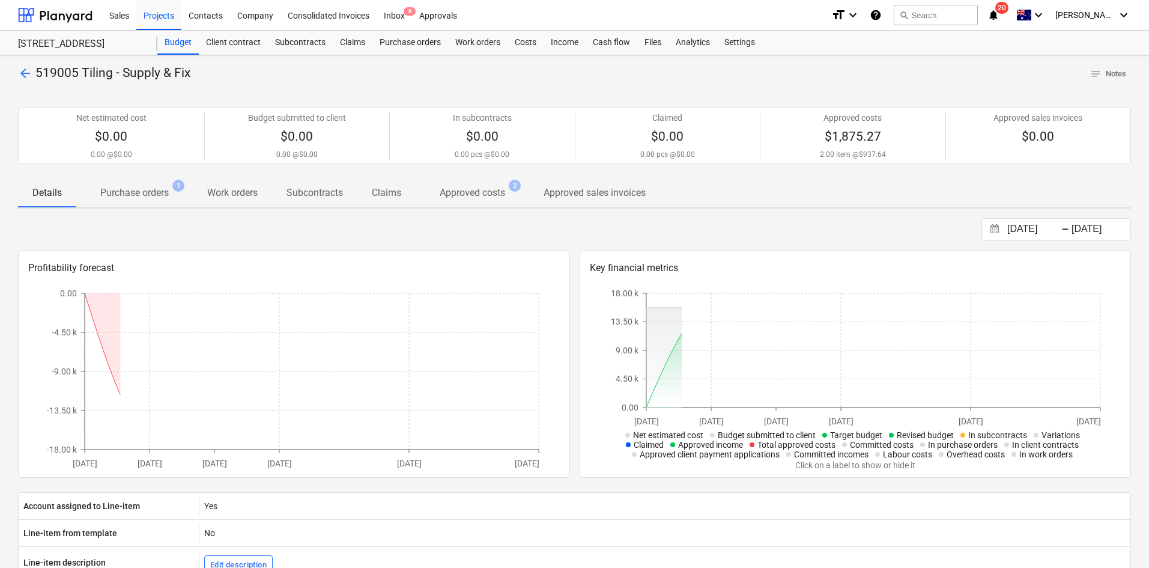
click at [156, 191] on p "Purchase orders" at bounding box center [134, 193] width 68 height 14
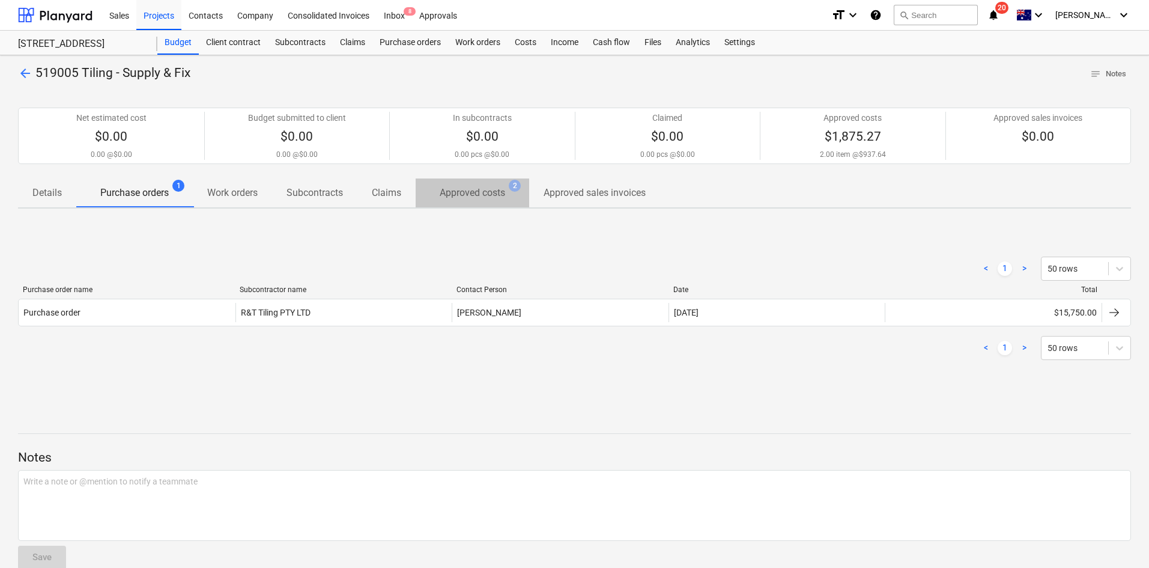
click at [466, 189] on p "Approved costs" at bounding box center [472, 193] width 65 height 14
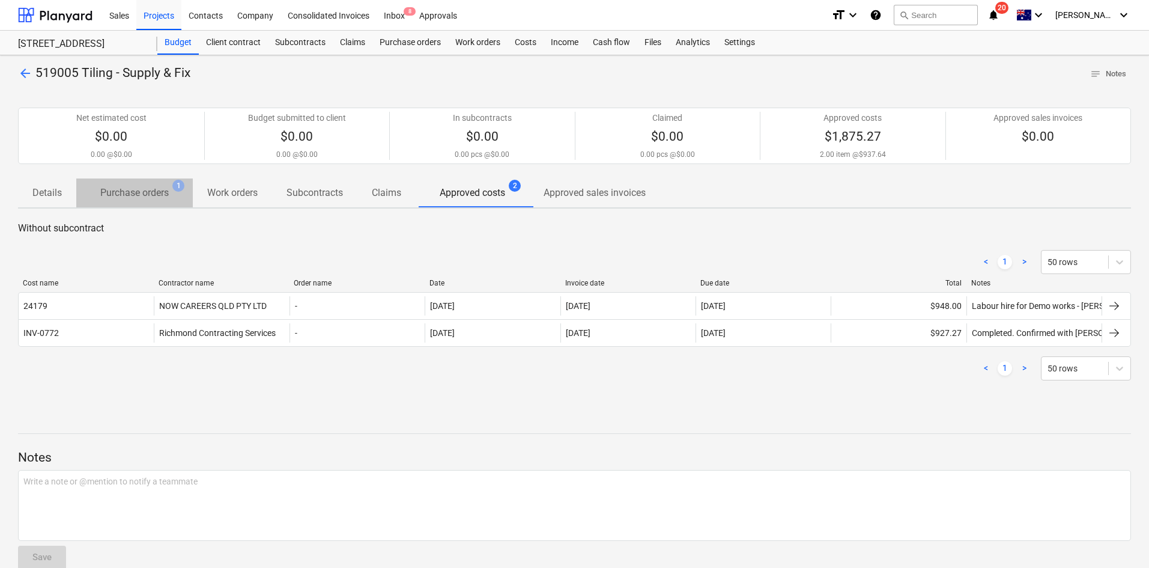
click at [157, 199] on p "Purchase orders" at bounding box center [134, 193] width 68 height 14
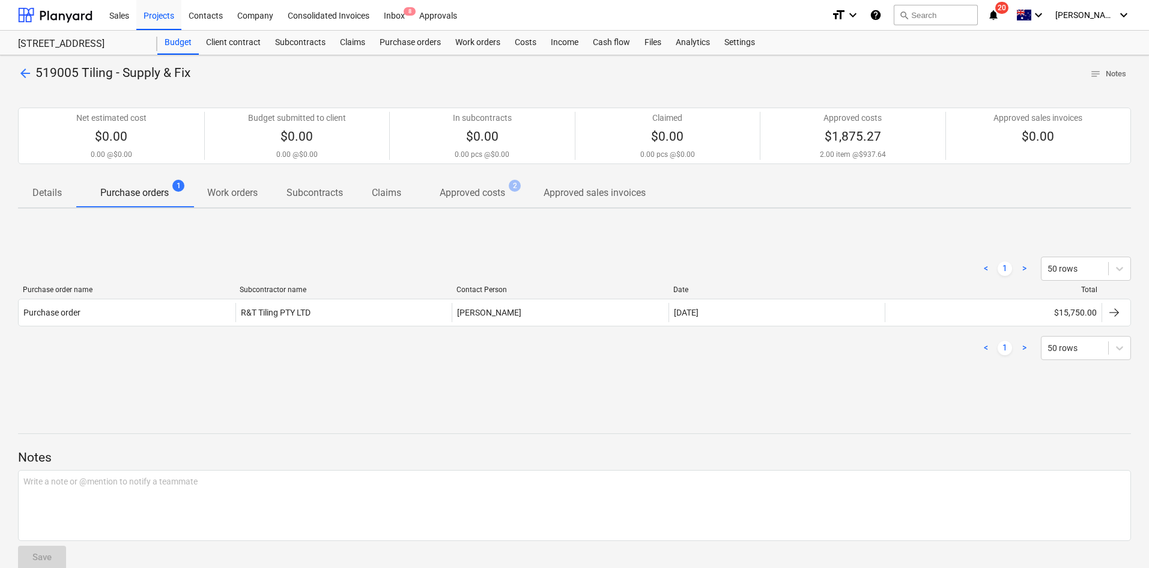
click at [28, 79] on span "arrow_back" at bounding box center [25, 73] width 14 height 14
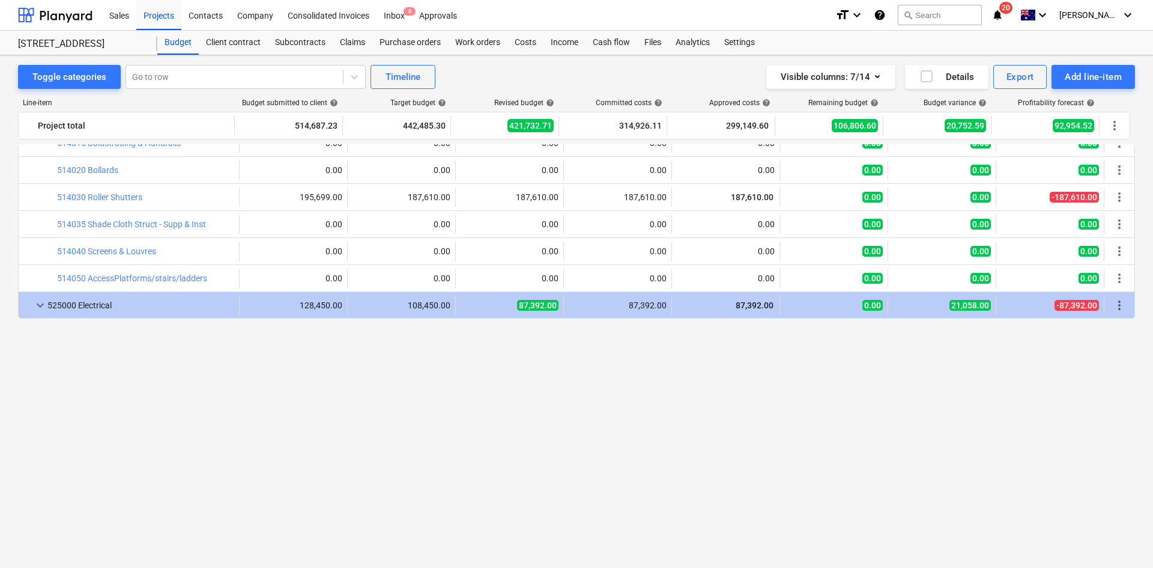
scroll to position [1424, 0]
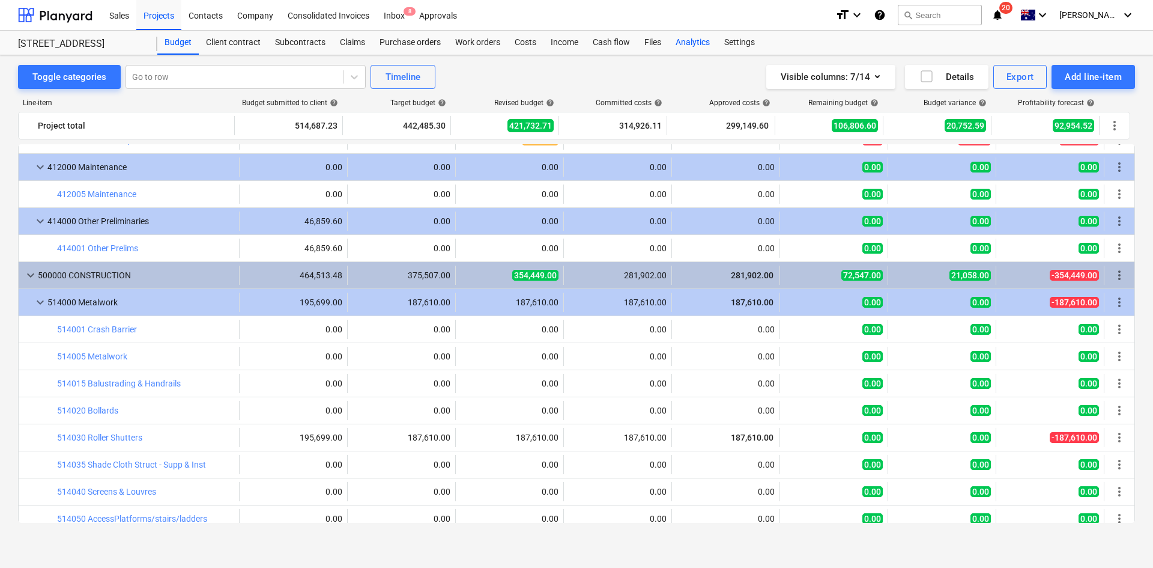
click at [697, 44] on div "Analytics" at bounding box center [693, 43] width 49 height 24
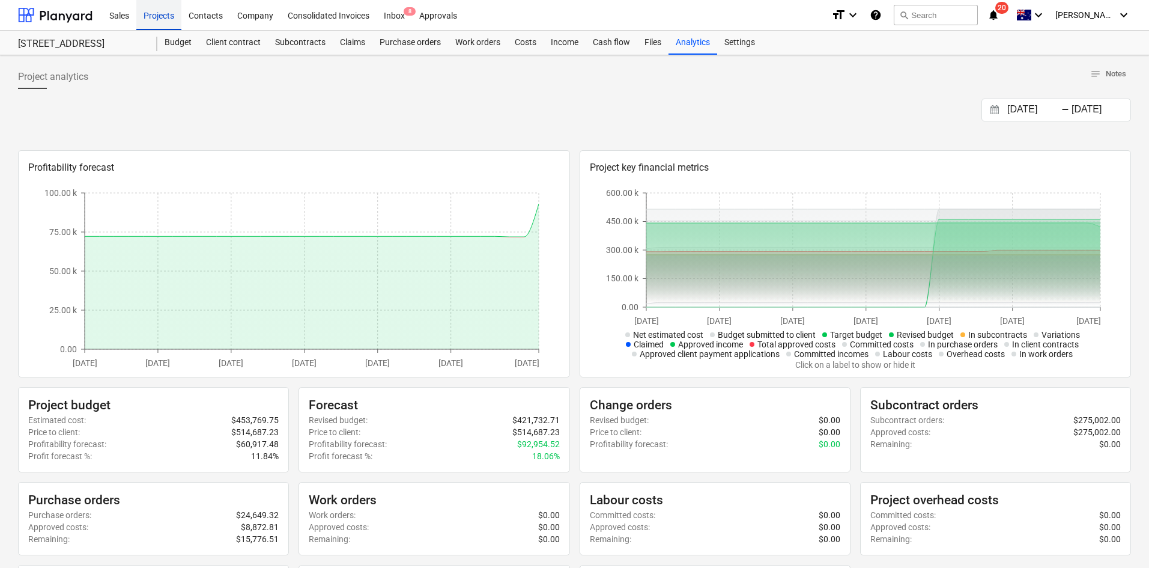
click at [150, 13] on div "Projects" at bounding box center [158, 14] width 45 height 31
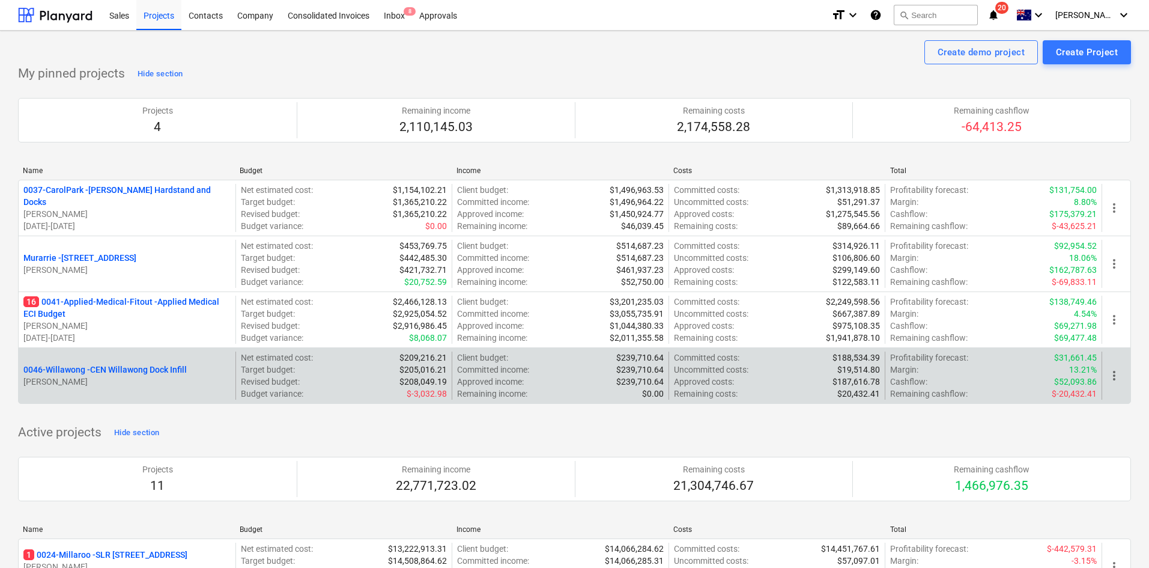
click at [145, 367] on p "0046-Willawong - CEN Willawong Dock Infill" at bounding box center [104, 369] width 163 height 12
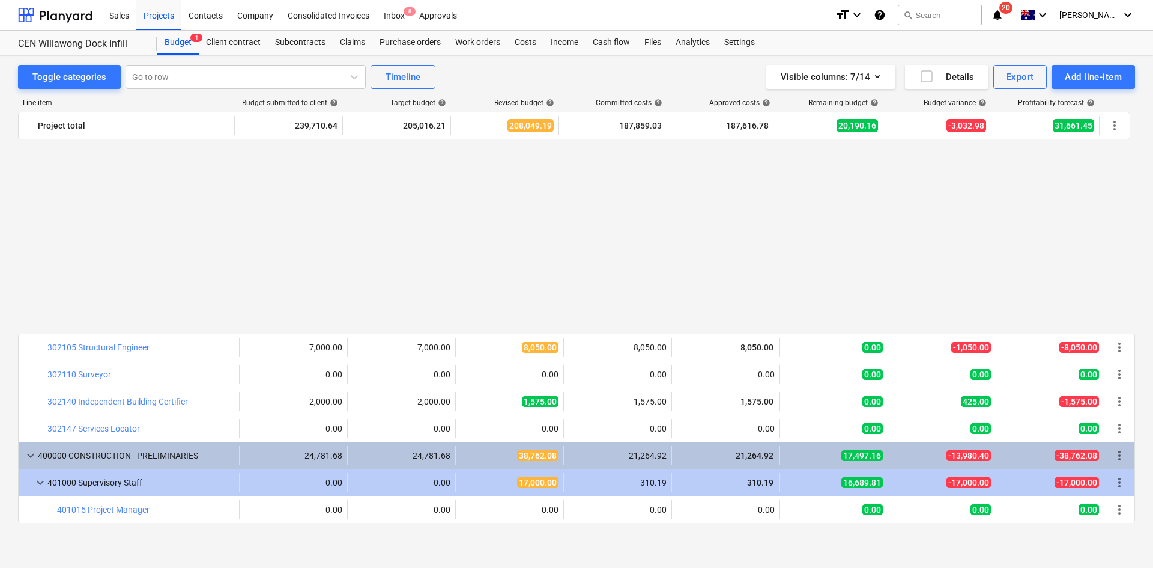
scroll to position [240, 0]
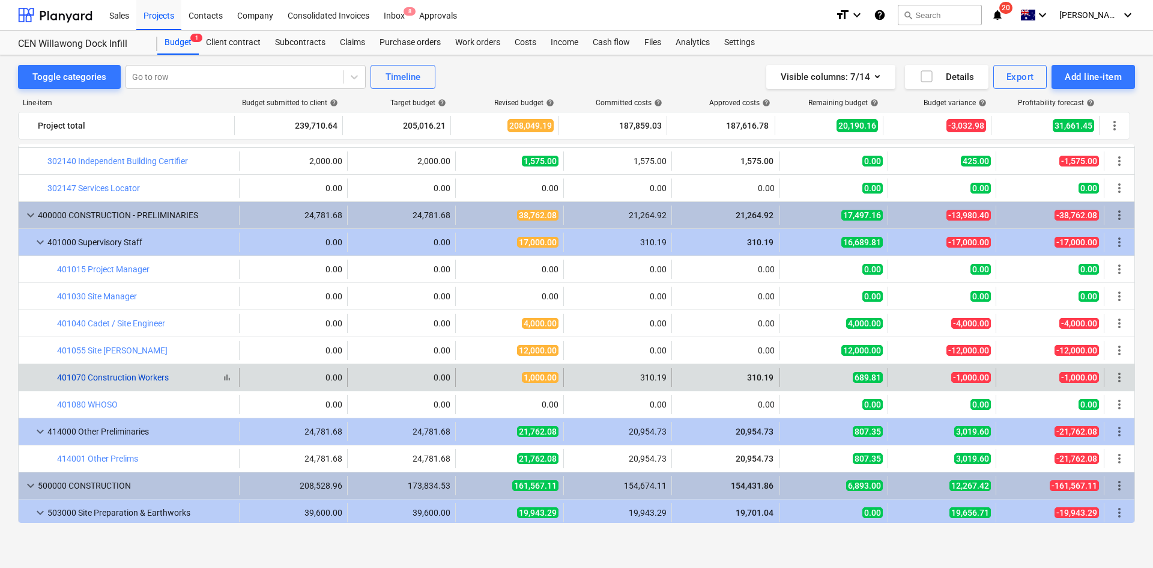
click at [153, 378] on link "401070 Construction Workers" at bounding box center [113, 377] width 112 height 10
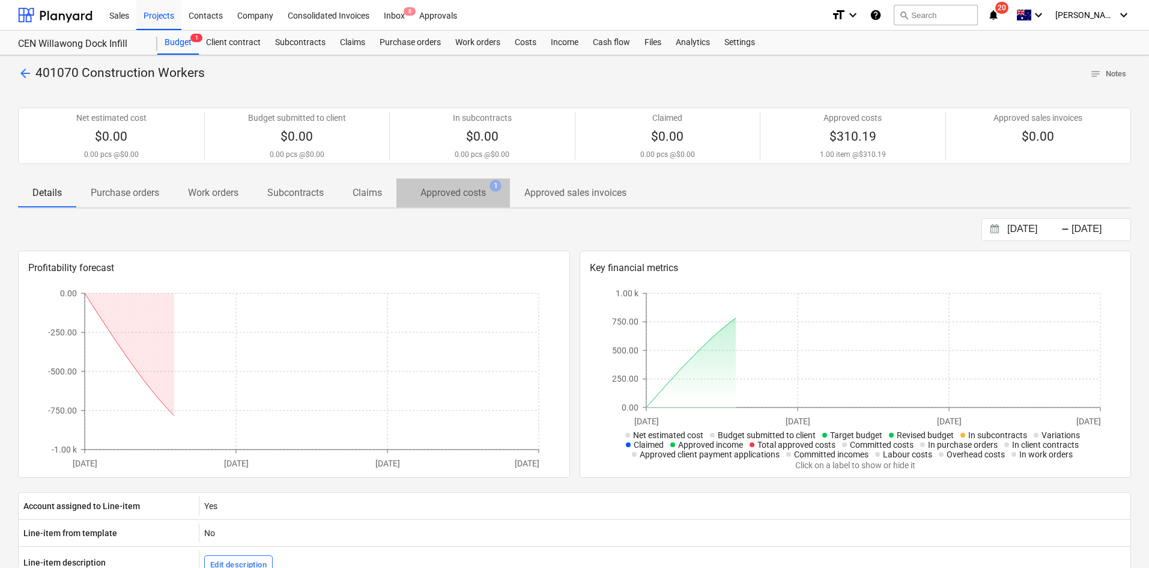
click at [452, 201] on span "Approved costs 1" at bounding box center [453, 192] width 114 height 22
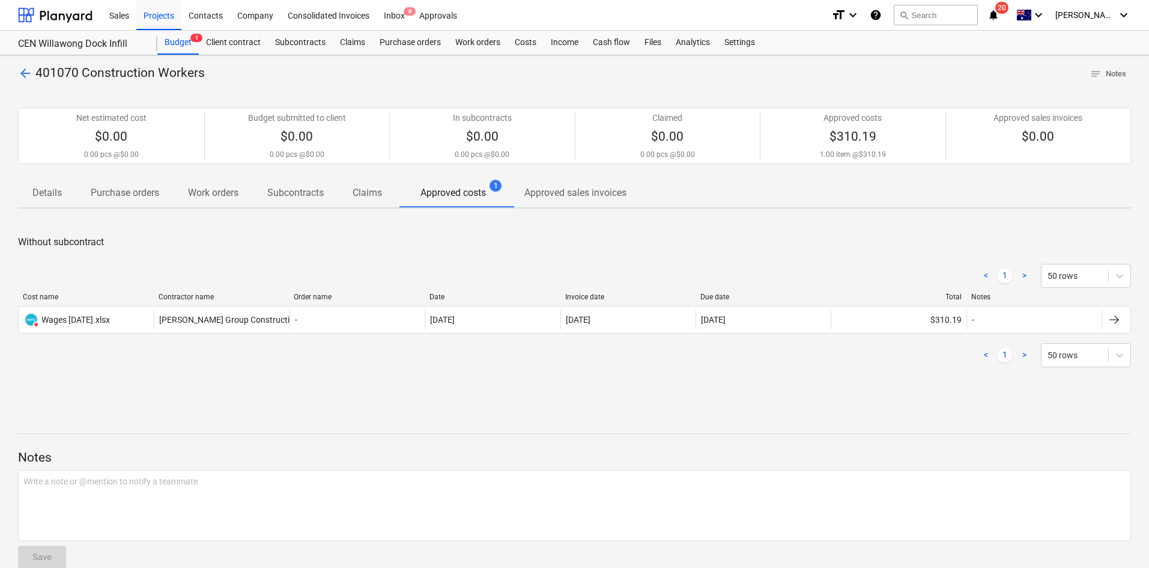
click at [19, 74] on span "arrow_back" at bounding box center [25, 73] width 14 height 14
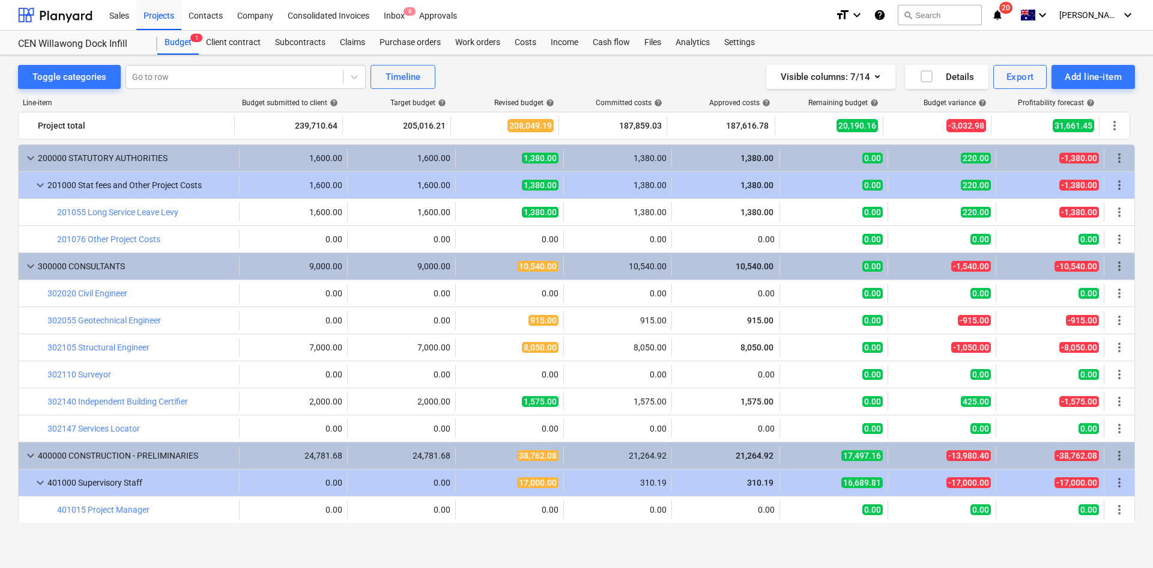
click at [566, 76] on div "Toggle categories Go to row Timeline Visible columns : 7/14 Details Export Add …" at bounding box center [576, 77] width 1117 height 24
click at [547, 81] on div "Toggle categories Go to row Timeline Visible columns : 7/14 Details Export Add …" at bounding box center [576, 77] width 1117 height 24
click at [534, 70] on div "Toggle categories Go to row Timeline Visible columns : 7/14 Details Export Add …" at bounding box center [576, 77] width 1117 height 24
